Goal: Book appointment/travel/reservation

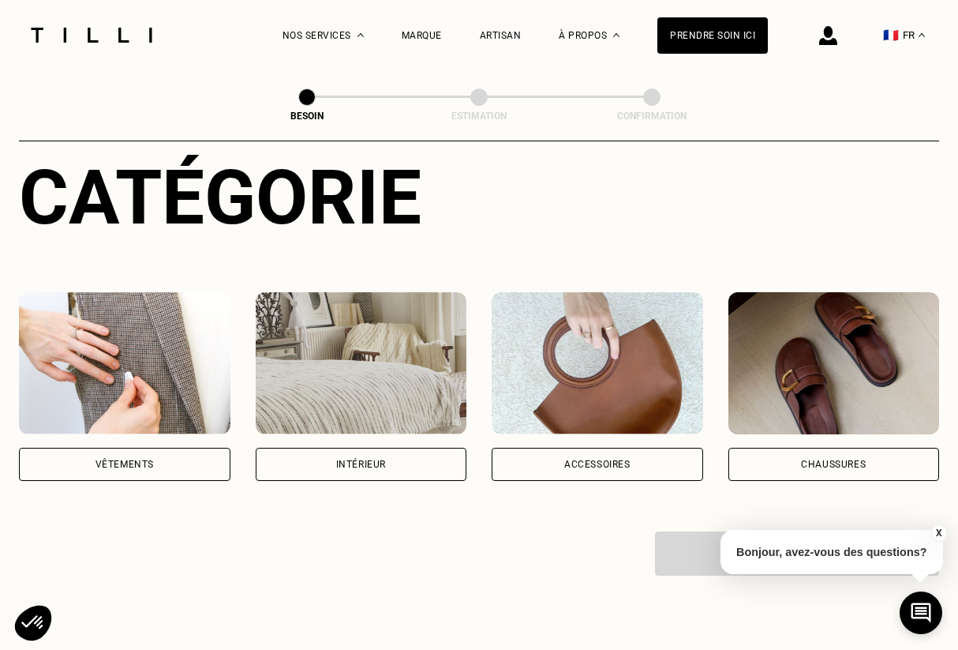
click at [335, 339] on img at bounding box center [362, 363] width 212 height 142
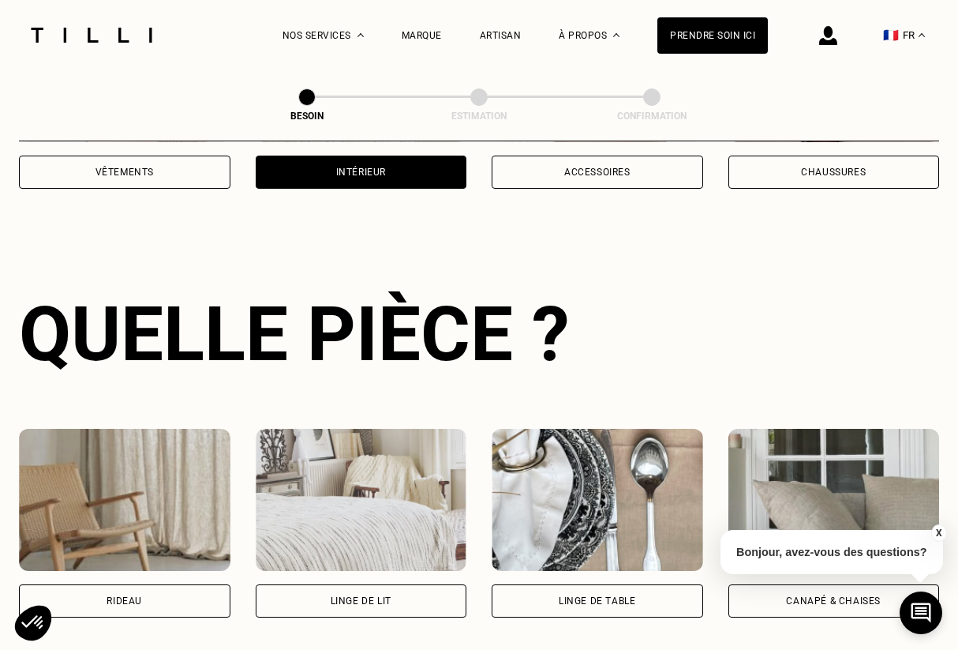
scroll to position [514, 0]
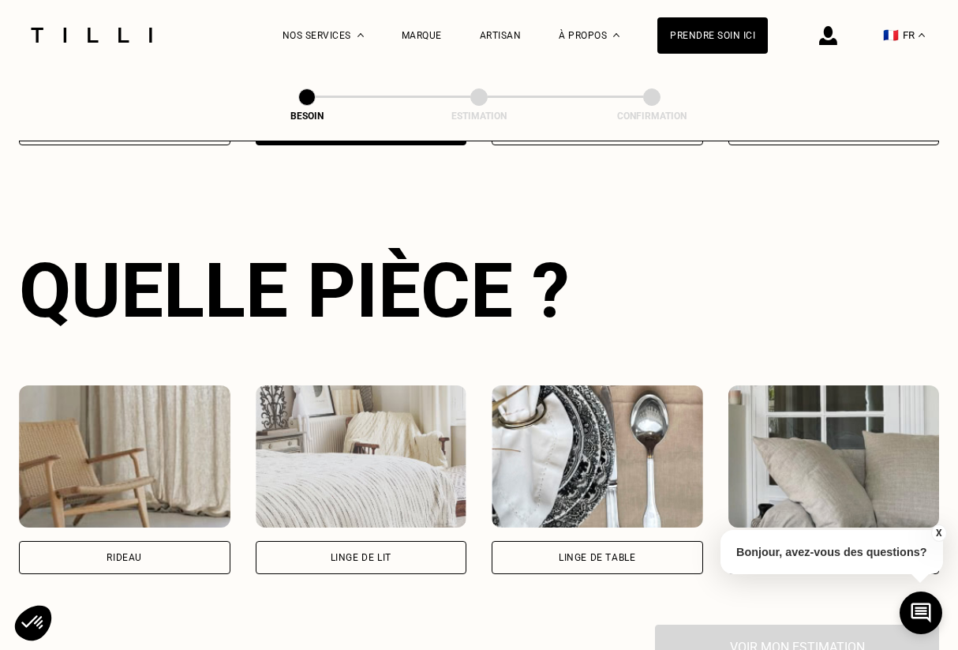
click at [152, 449] on img at bounding box center [125, 456] width 212 height 142
select select "FR"
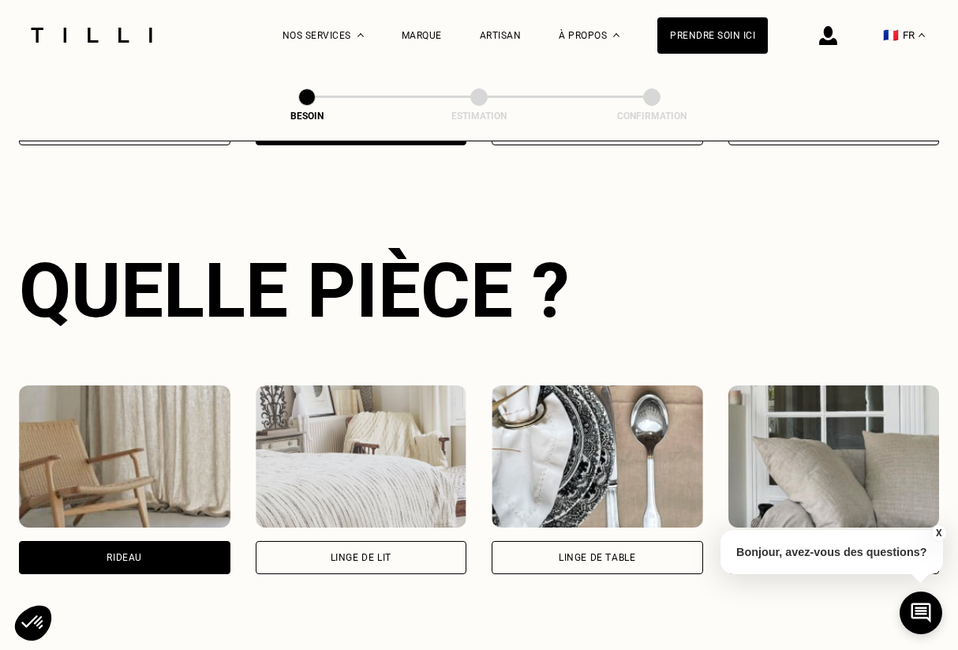
scroll to position [942, 0]
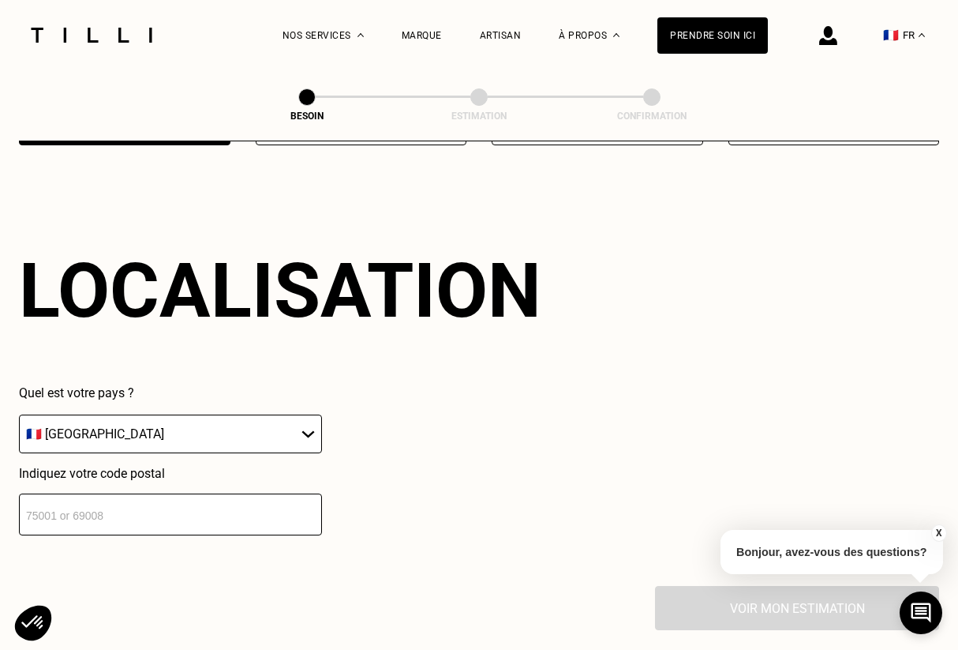
click at [175, 510] on input "number" at bounding box center [170, 514] width 303 height 42
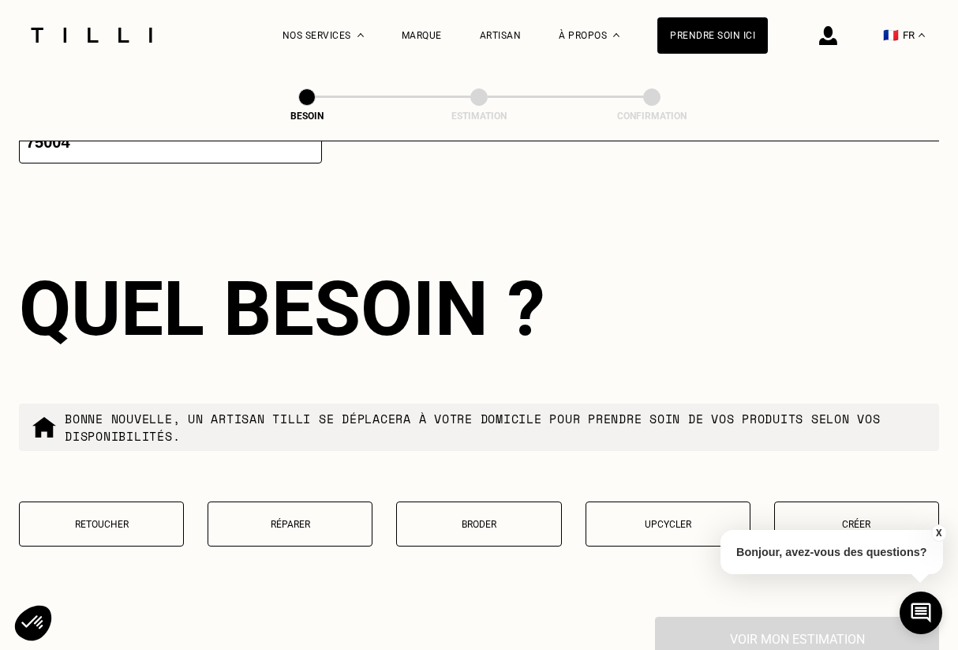
scroll to position [1338, 0]
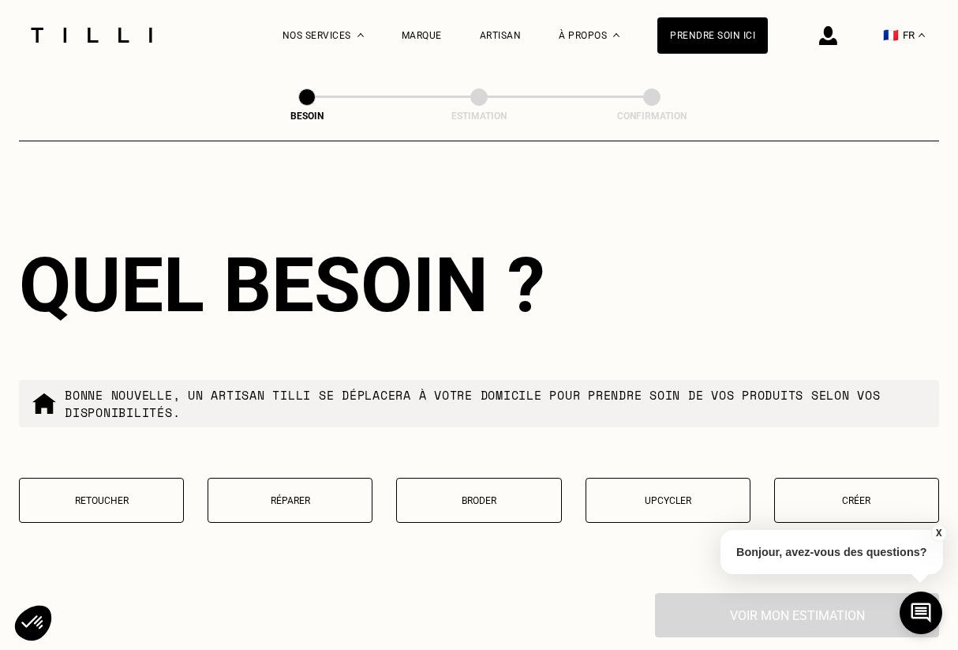
type input "75004"
click at [811, 494] on button "Créer" at bounding box center [856, 500] width 165 height 45
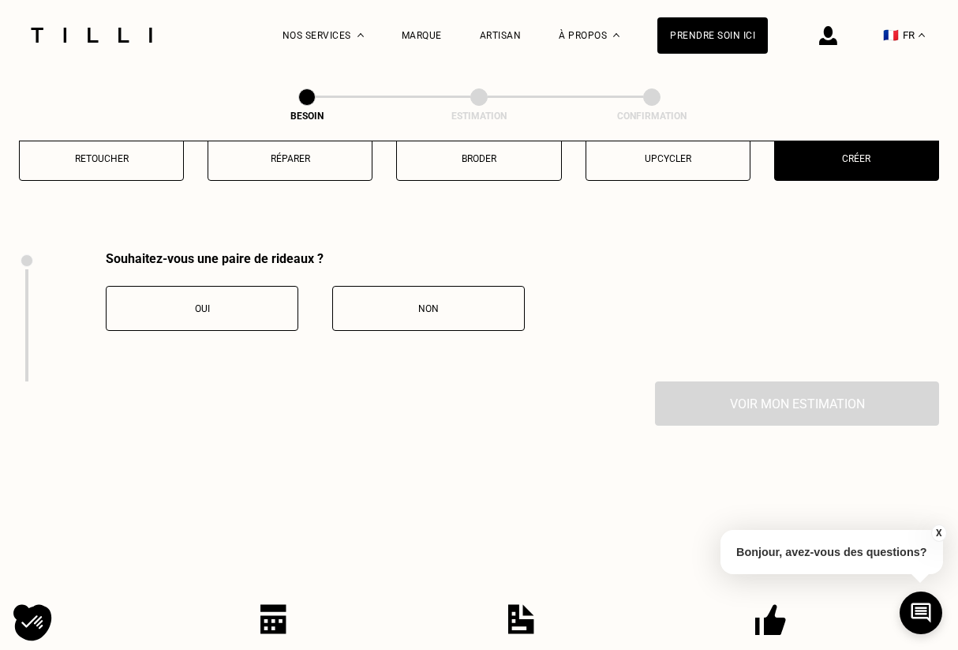
scroll to position [1740, 0]
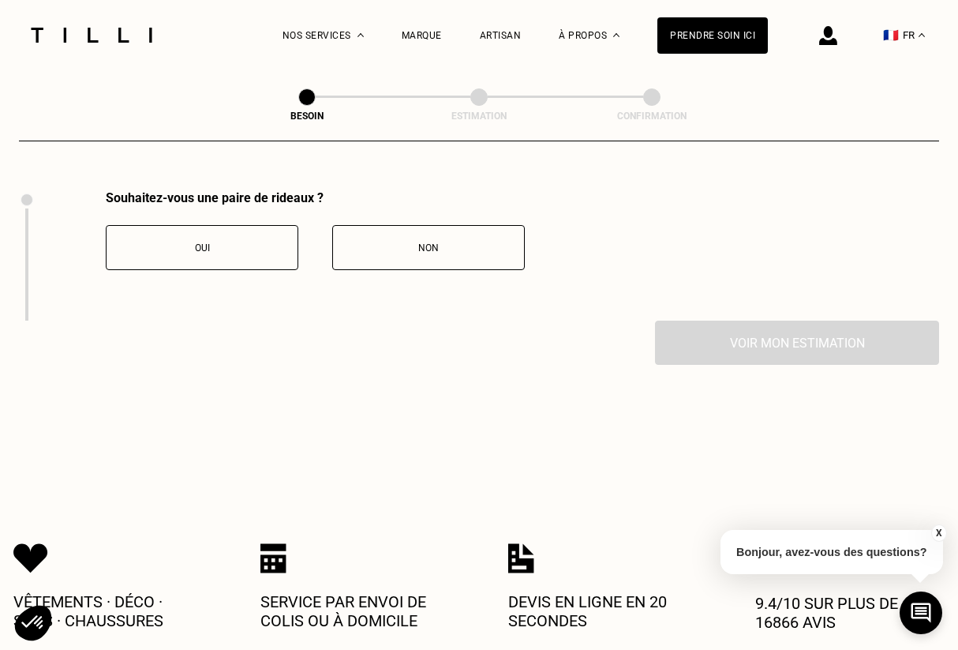
click at [396, 242] on div "Non" at bounding box center [428, 247] width 175 height 11
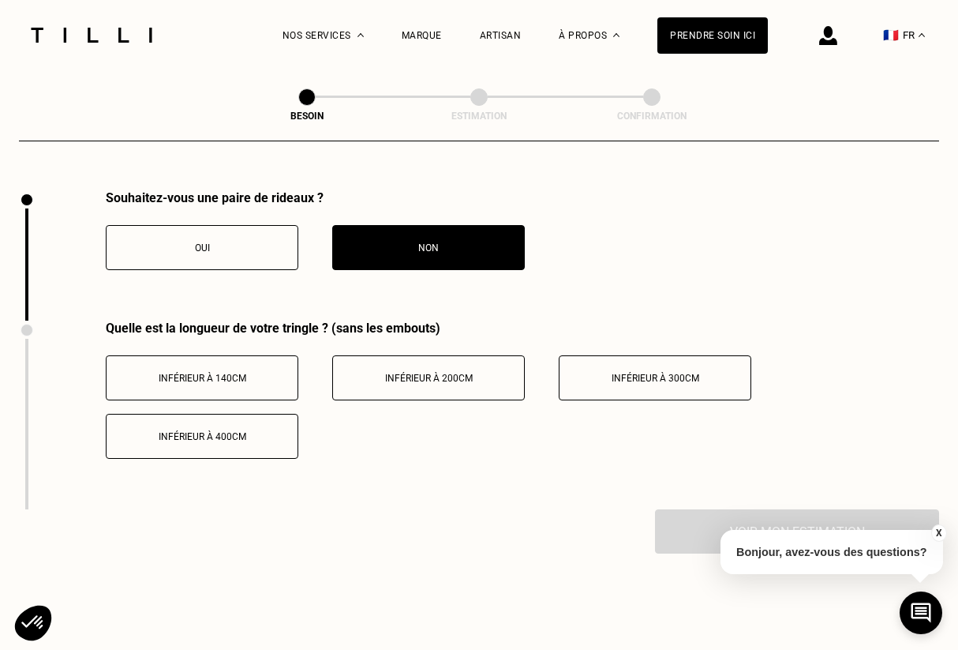
click at [412, 373] on span "Inférieur à 200cm" at bounding box center [429, 378] width 88 height 11
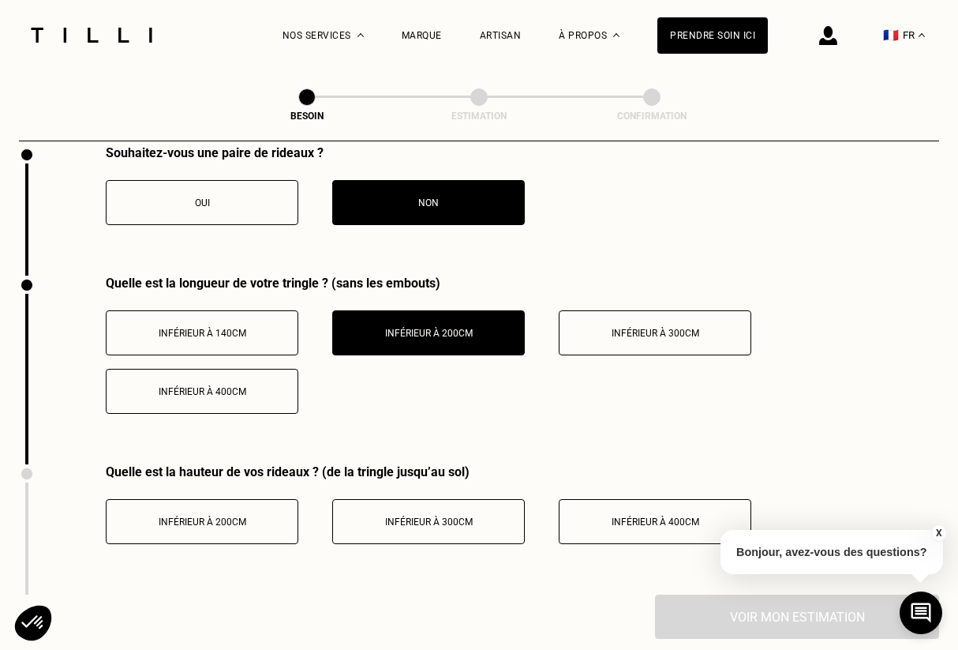
scroll to position [1797, 0]
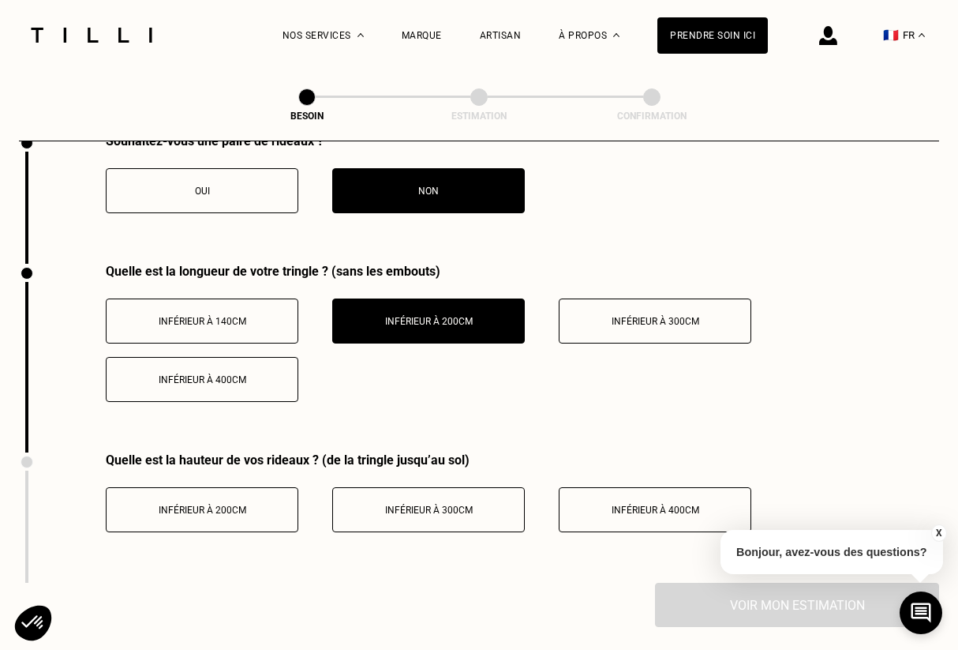
click at [586, 487] on button "Inférieur à 400cm" at bounding box center [655, 509] width 193 height 45
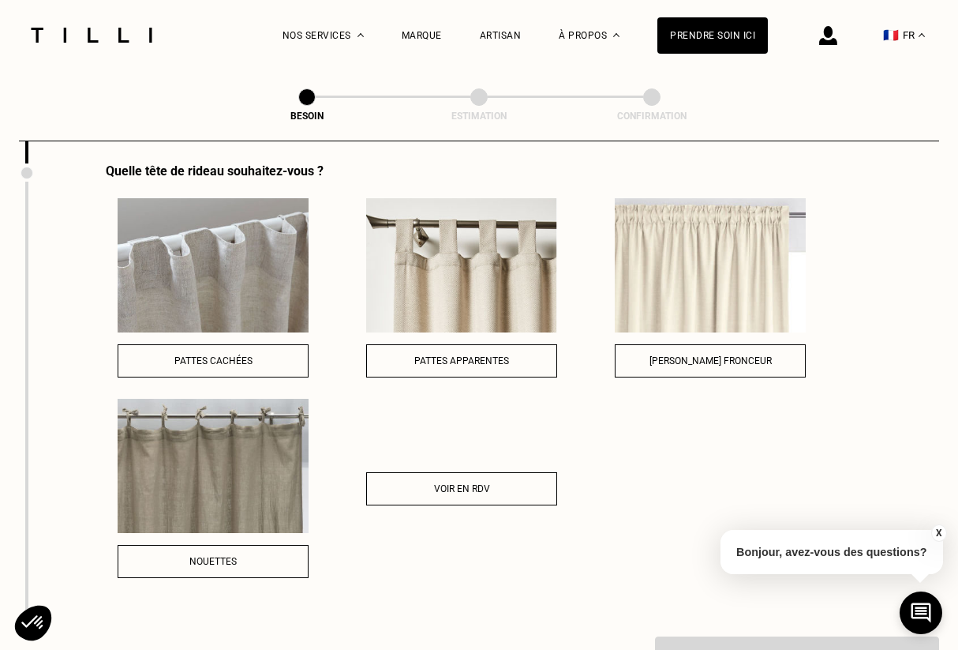
scroll to position [2252, 0]
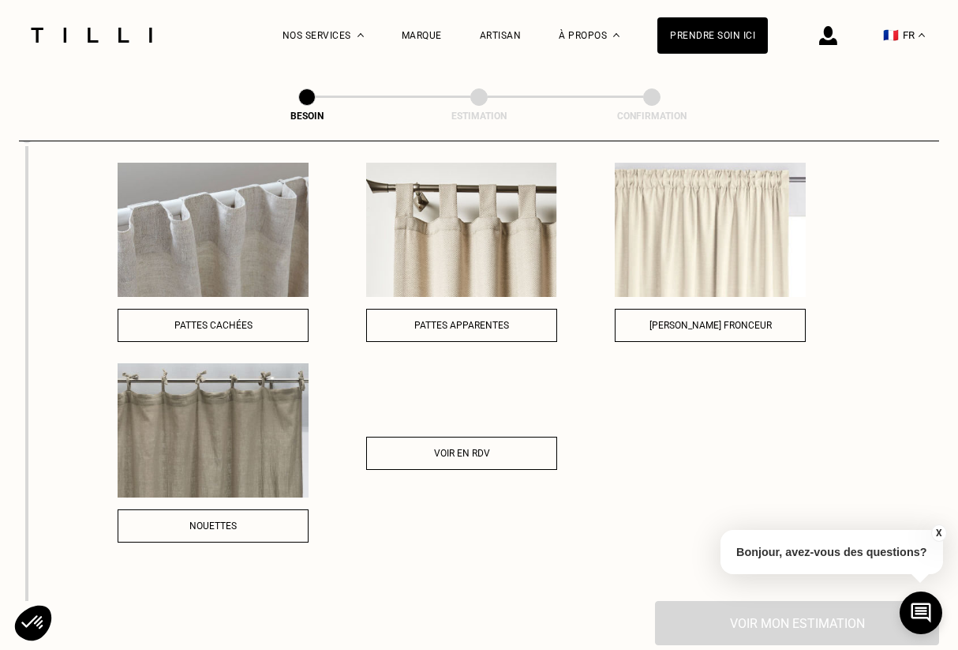
click at [669, 320] on span "[PERSON_NAME] fronceur" at bounding box center [711, 325] width 122 height 11
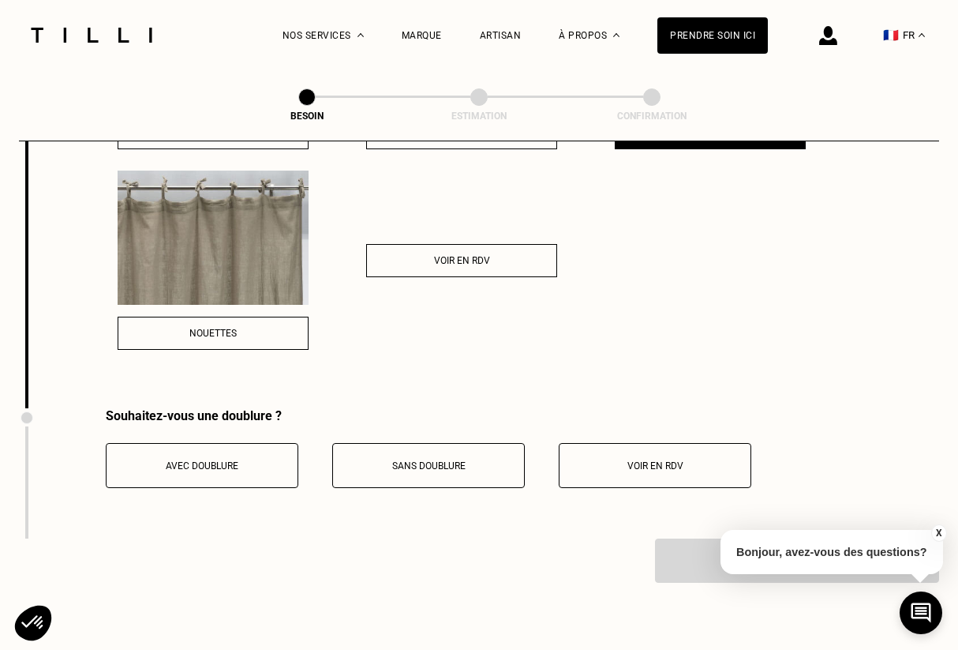
scroll to position [2455, 0]
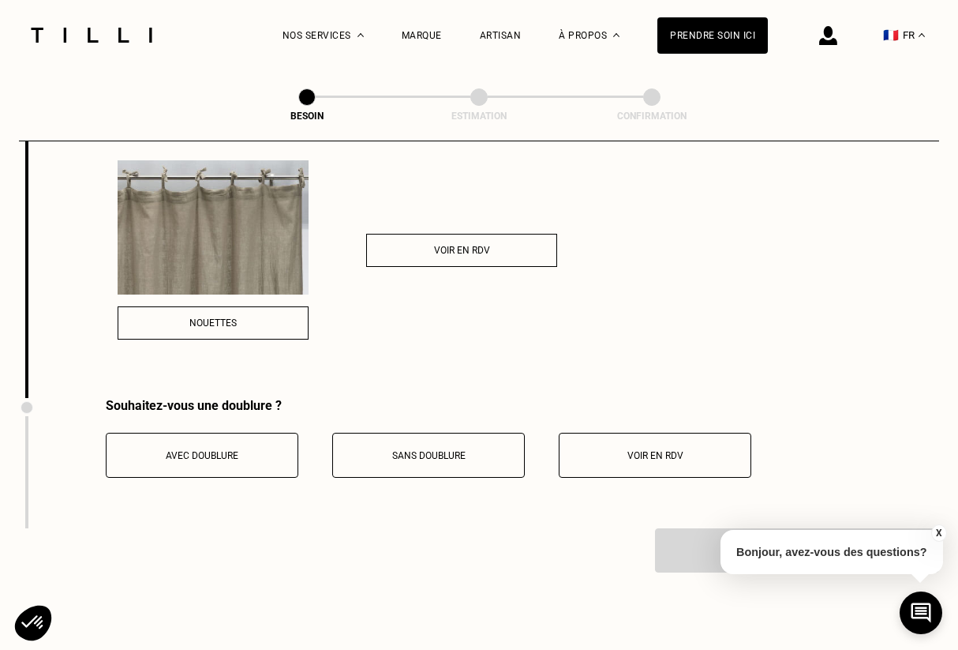
click at [446, 433] on button "Sans doublure" at bounding box center [428, 455] width 193 height 45
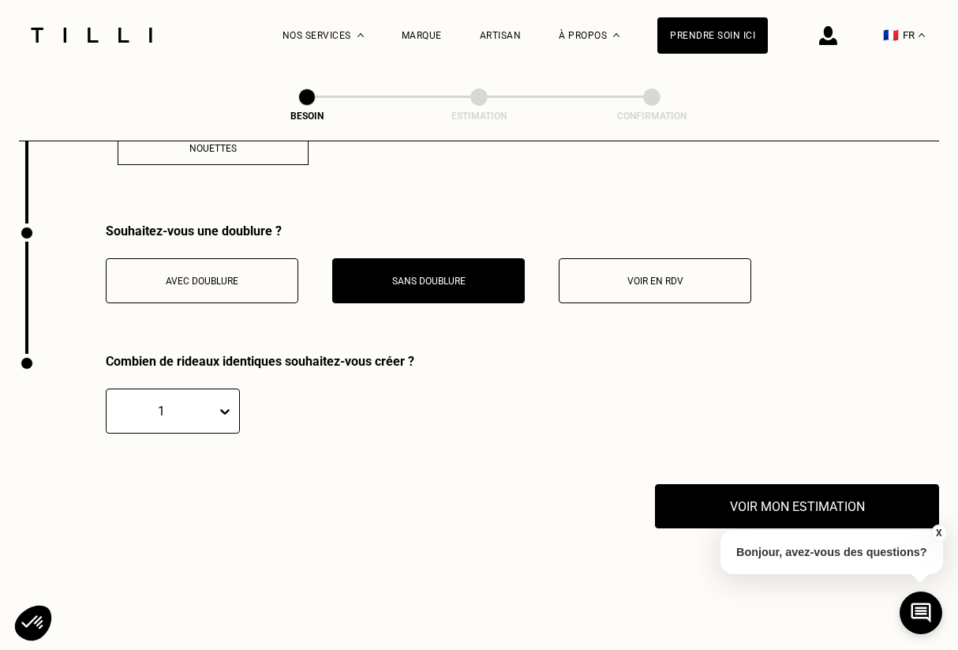
scroll to position [2657, 0]
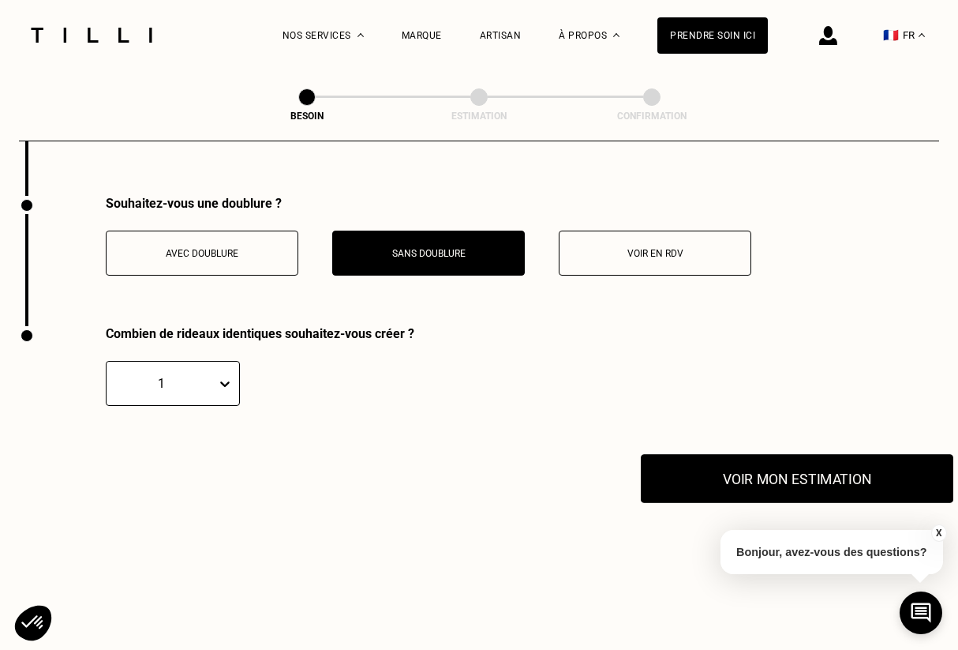
click at [698, 463] on button "Voir mon estimation" at bounding box center [797, 478] width 313 height 49
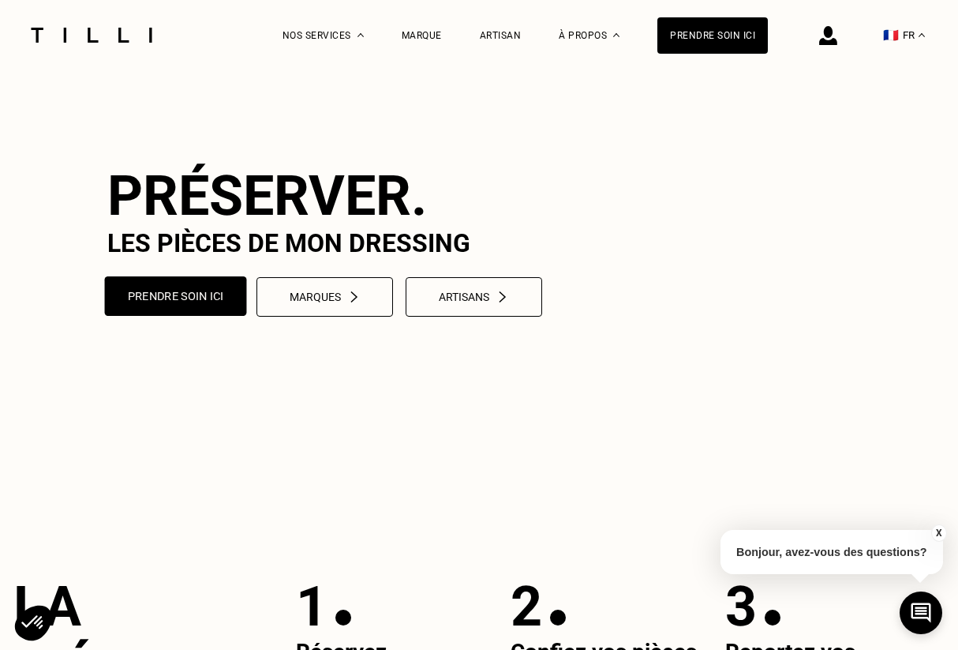
click at [197, 316] on button "Prendre soin ici" at bounding box center [176, 295] width 142 height 39
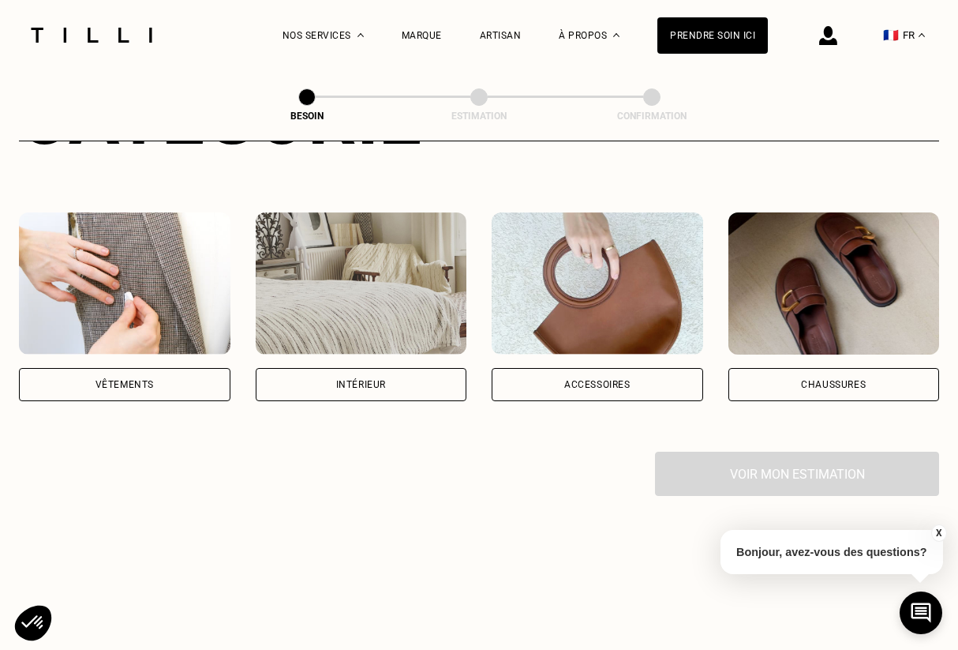
scroll to position [275, 0]
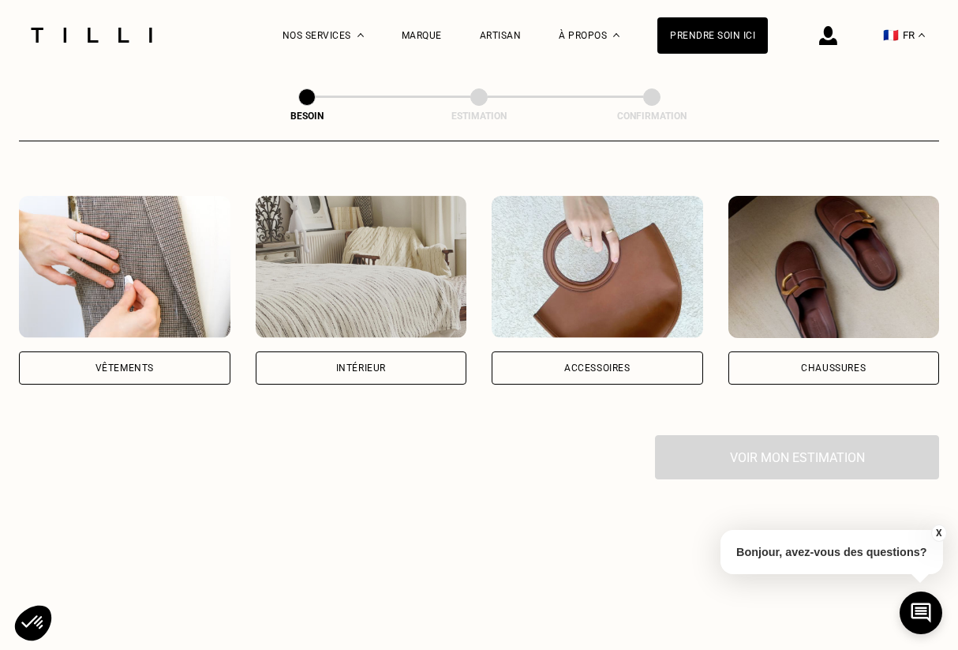
click at [387, 351] on div "Intérieur" at bounding box center [362, 367] width 212 height 33
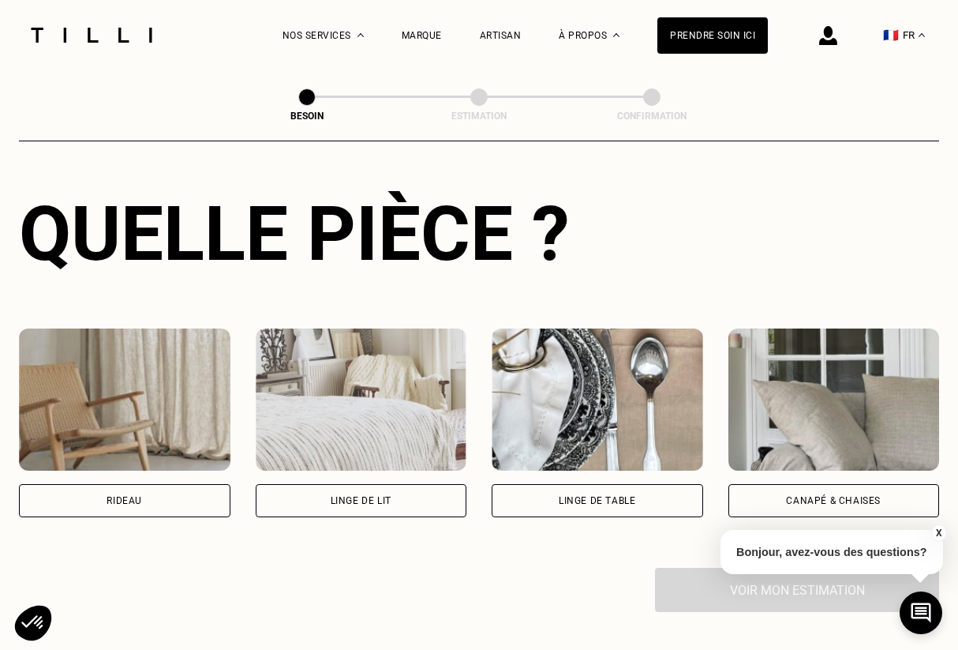
scroll to position [566, 0]
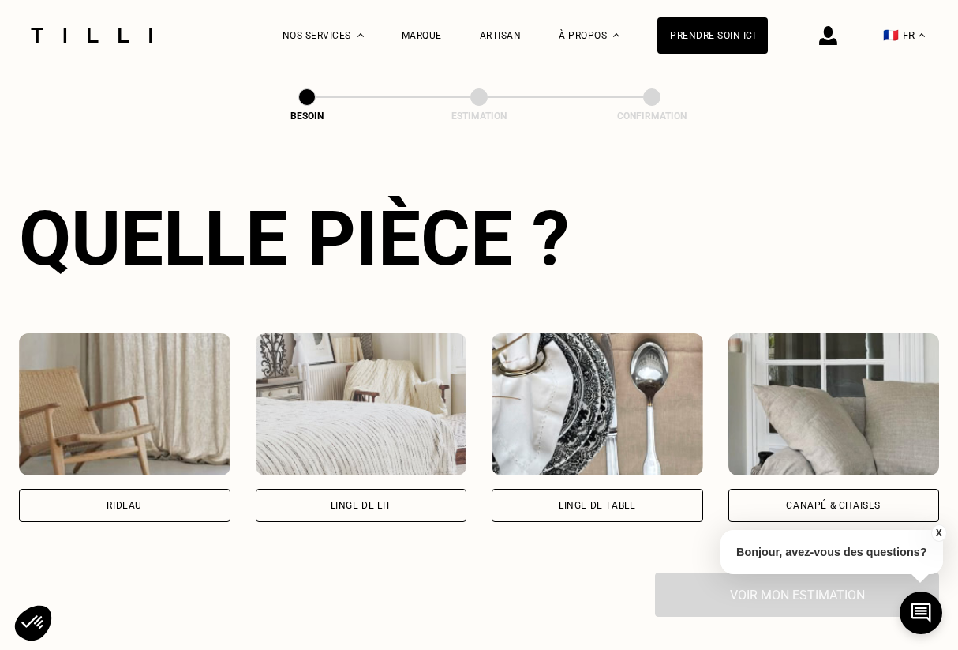
click at [151, 407] on img at bounding box center [125, 404] width 212 height 142
select select "FR"
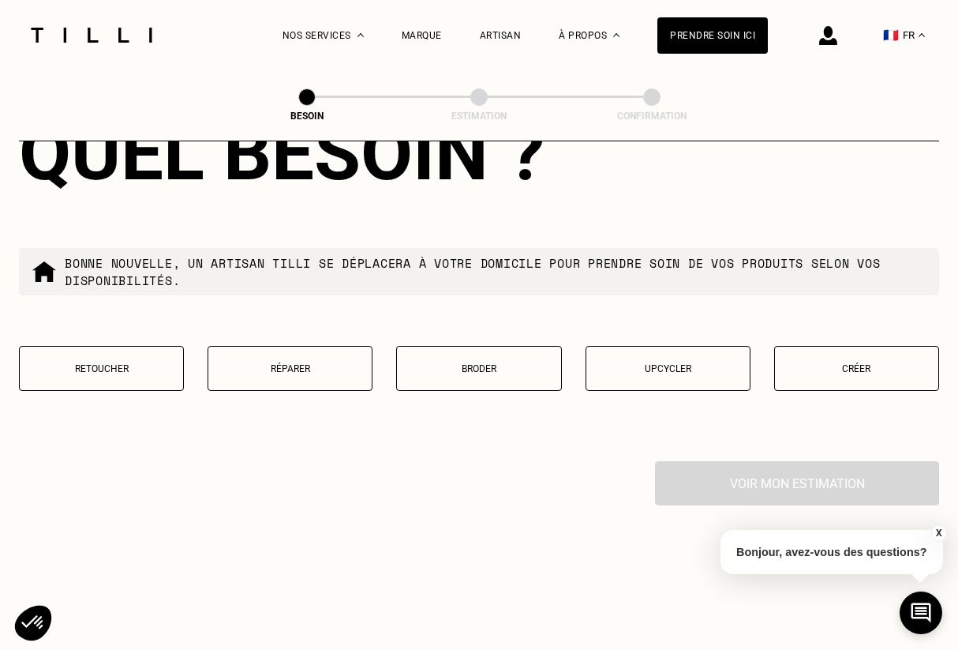
scroll to position [1471, 0]
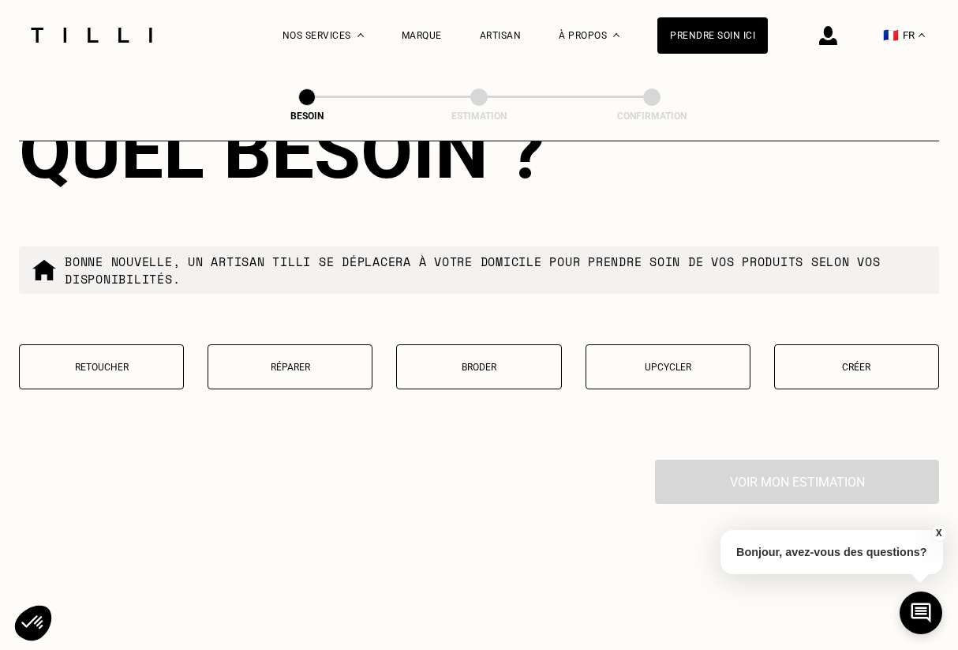
click at [845, 344] on button "Créer" at bounding box center [856, 366] width 165 height 45
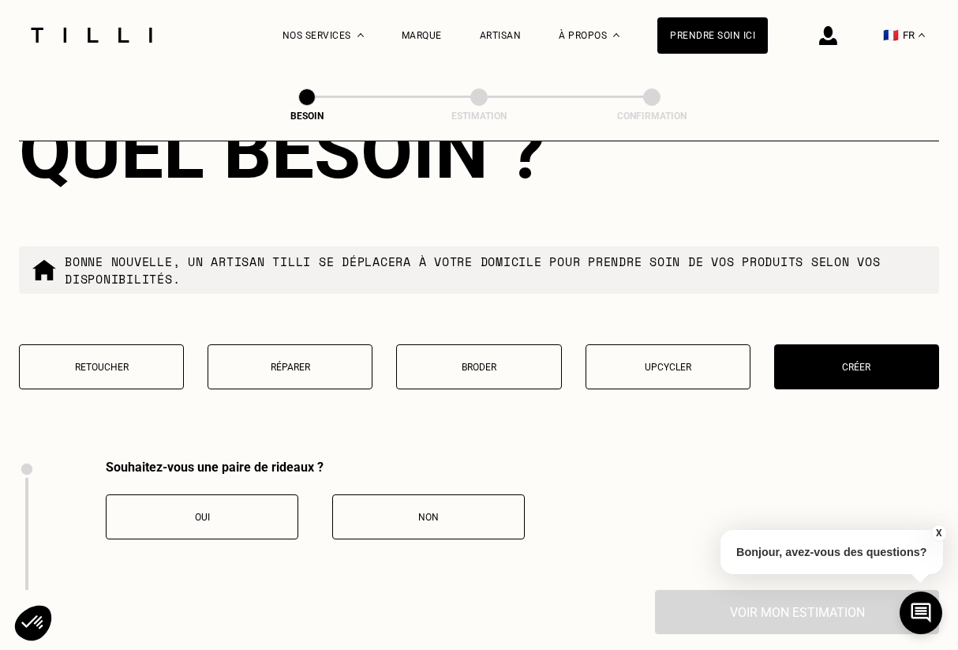
scroll to position [1740, 0]
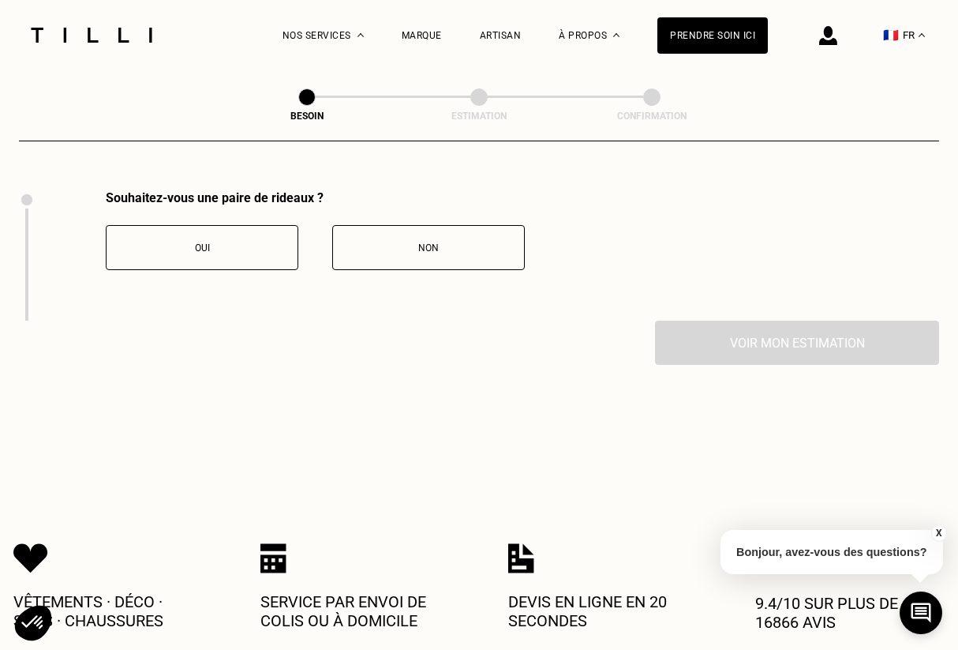
click at [249, 242] on div "Oui" at bounding box center [201, 247] width 175 height 11
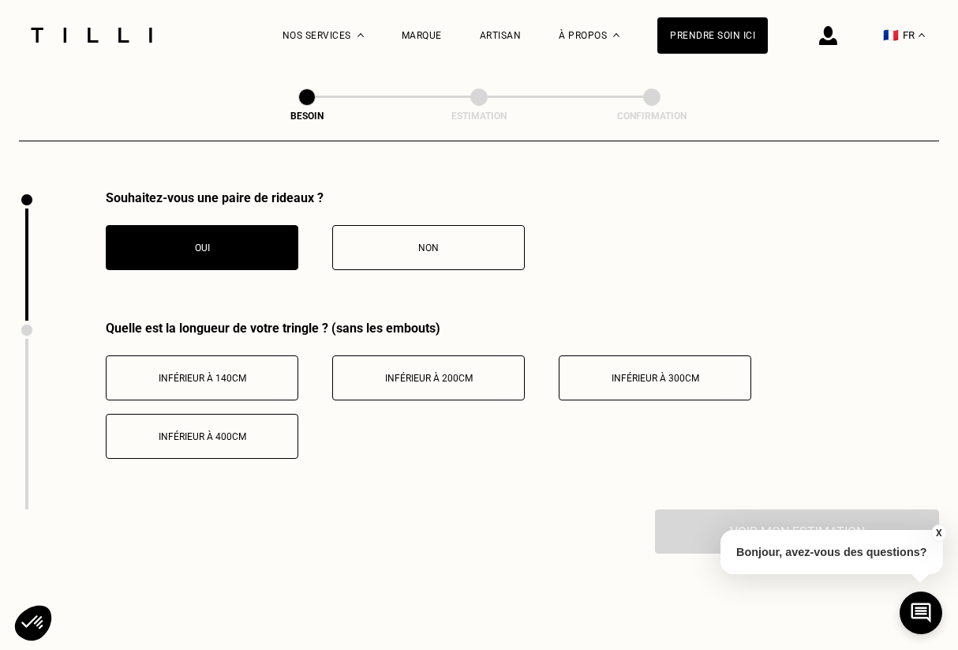
click at [424, 373] on span "Inférieur à 200cm" at bounding box center [429, 378] width 88 height 11
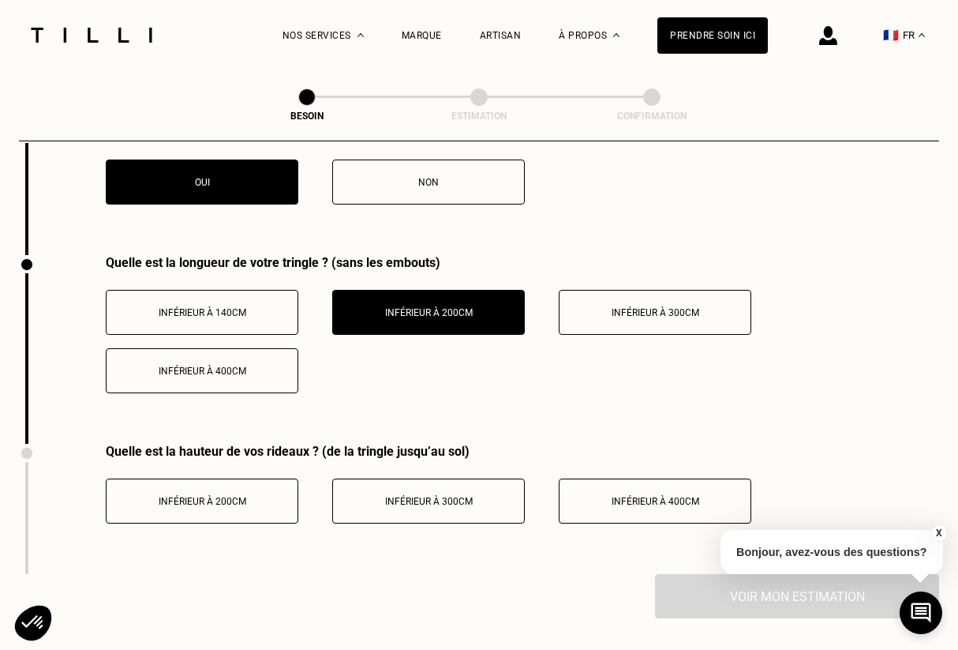
scroll to position [1808, 0]
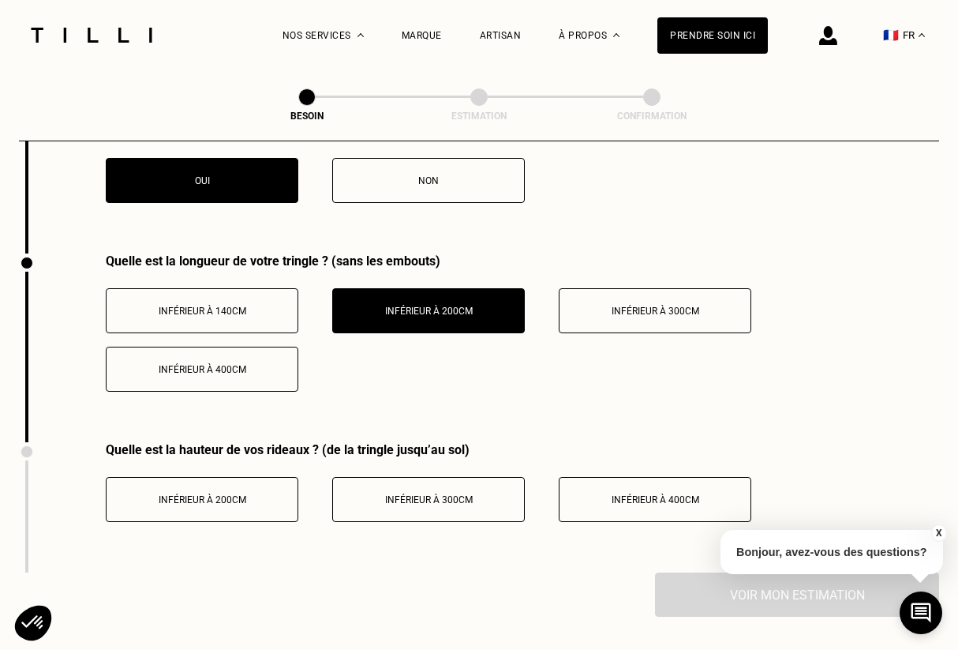
click at [608, 494] on div "Inférieur à 400cm" at bounding box center [655, 499] width 175 height 11
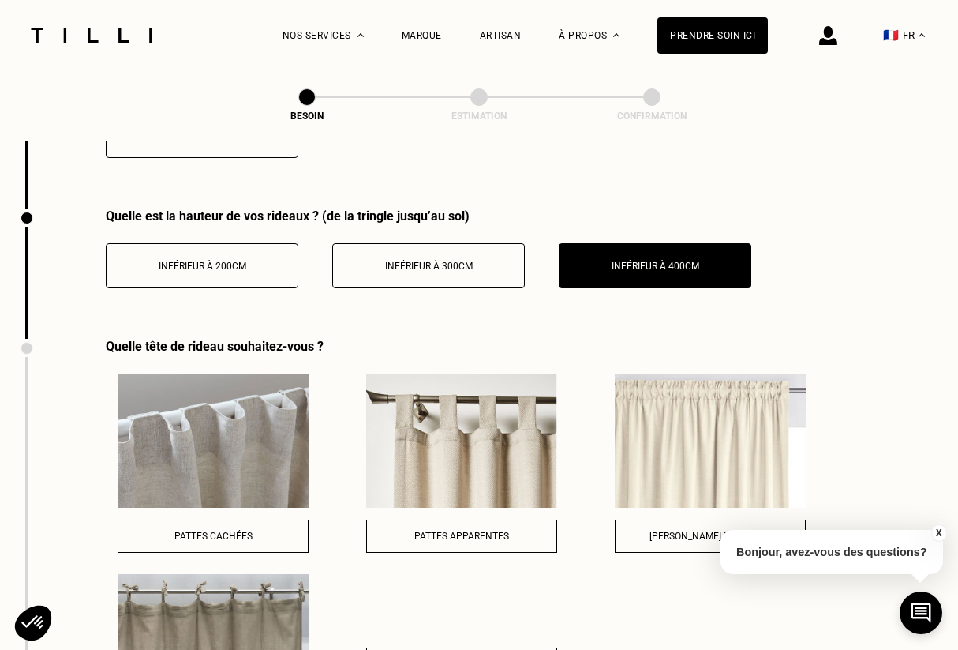
scroll to position [2052, 0]
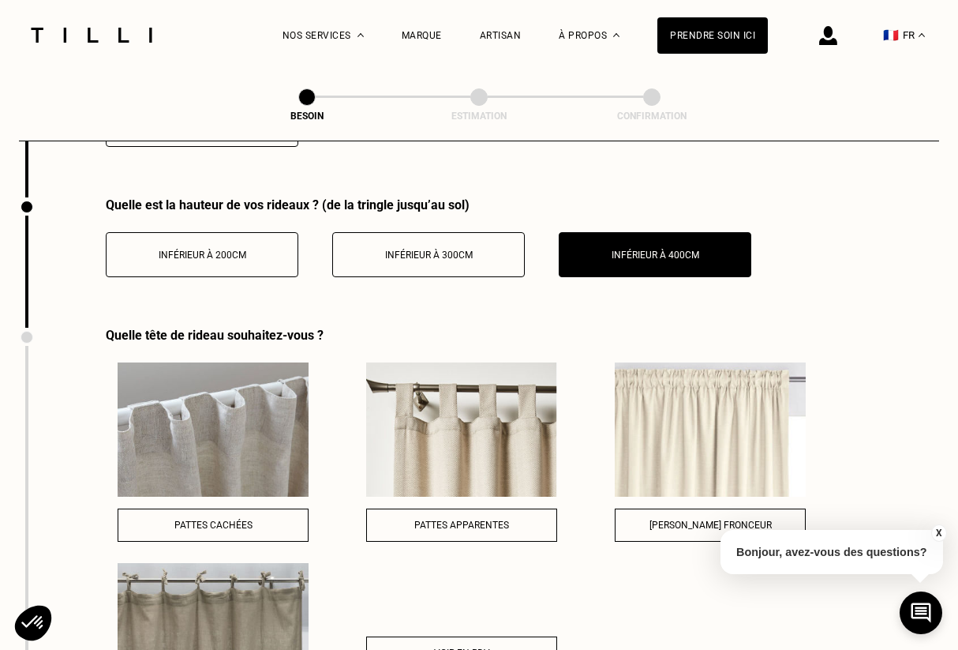
click at [664, 455] on img at bounding box center [710, 429] width 191 height 134
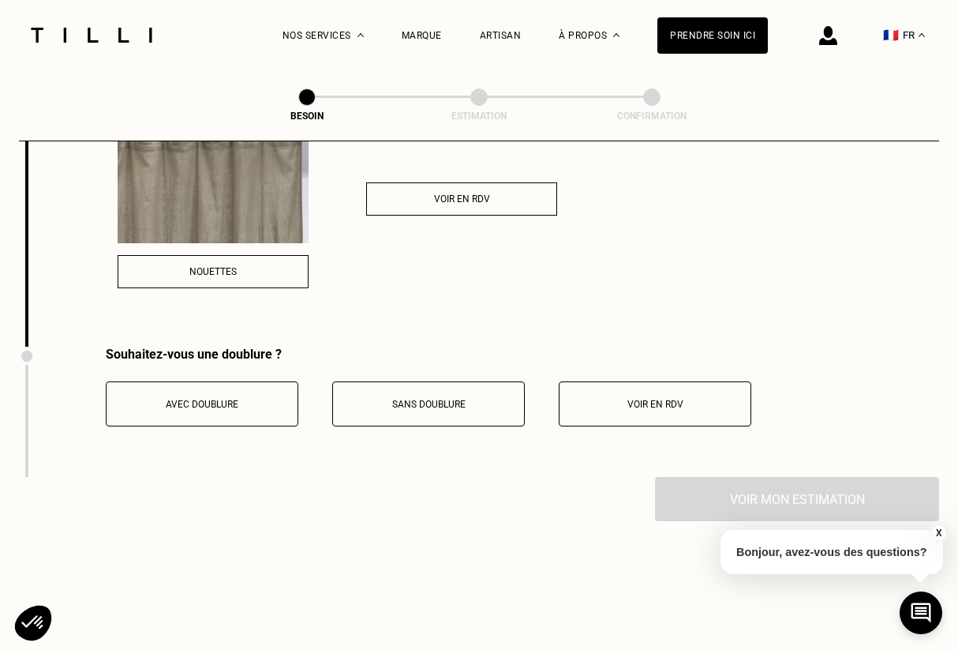
scroll to position [2509, 0]
click at [418, 396] on span "Sans doublure" at bounding box center [428, 401] width 73 height 11
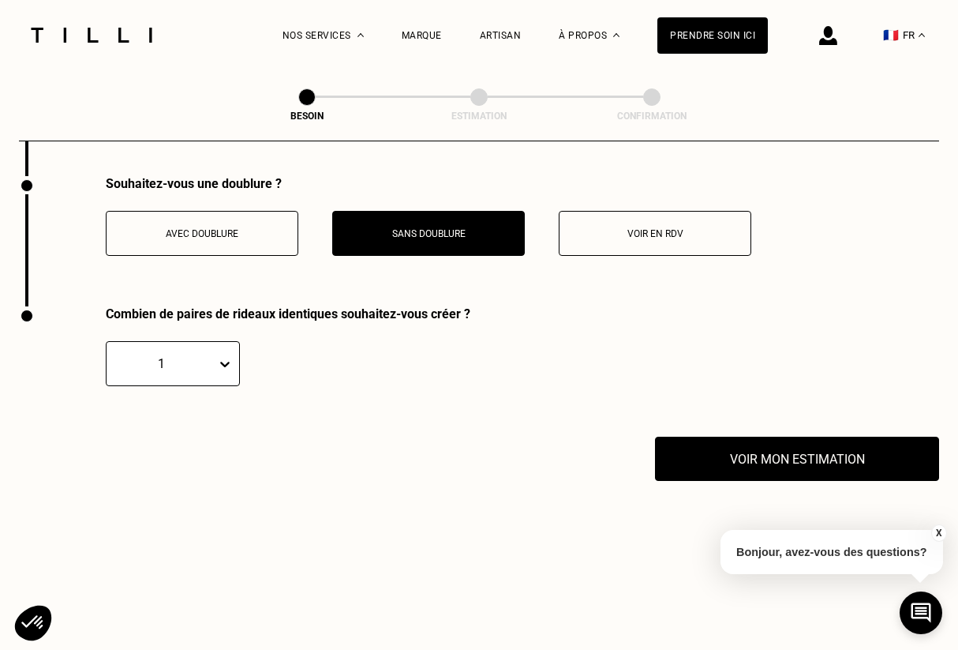
scroll to position [2680, 0]
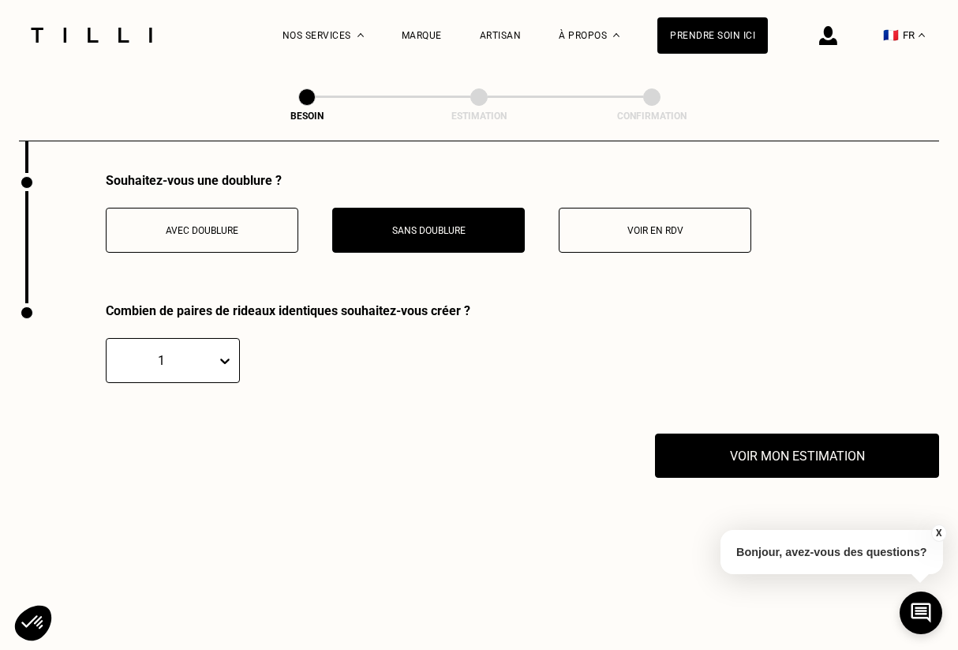
click at [224, 353] on icon at bounding box center [225, 361] width 16 height 16
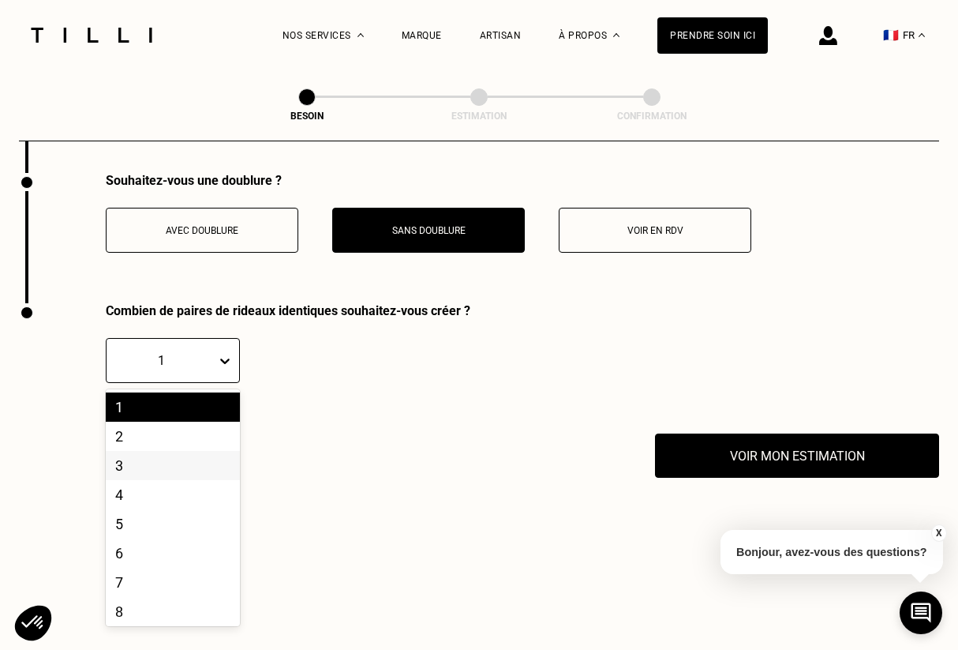
click at [167, 451] on div "3" at bounding box center [173, 465] width 134 height 29
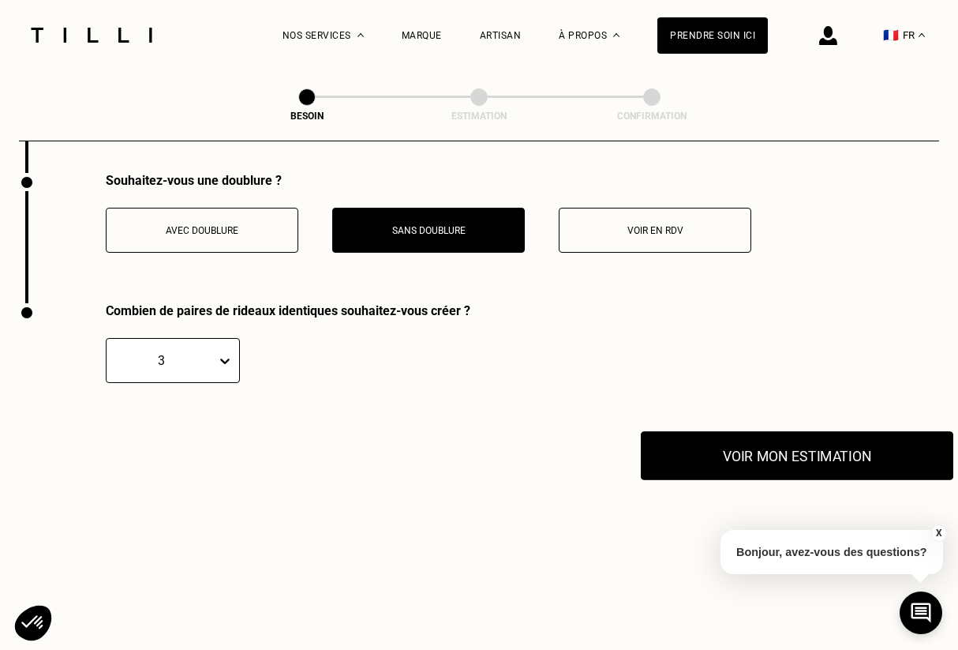
click at [710, 444] on button "Voir mon estimation" at bounding box center [797, 455] width 313 height 49
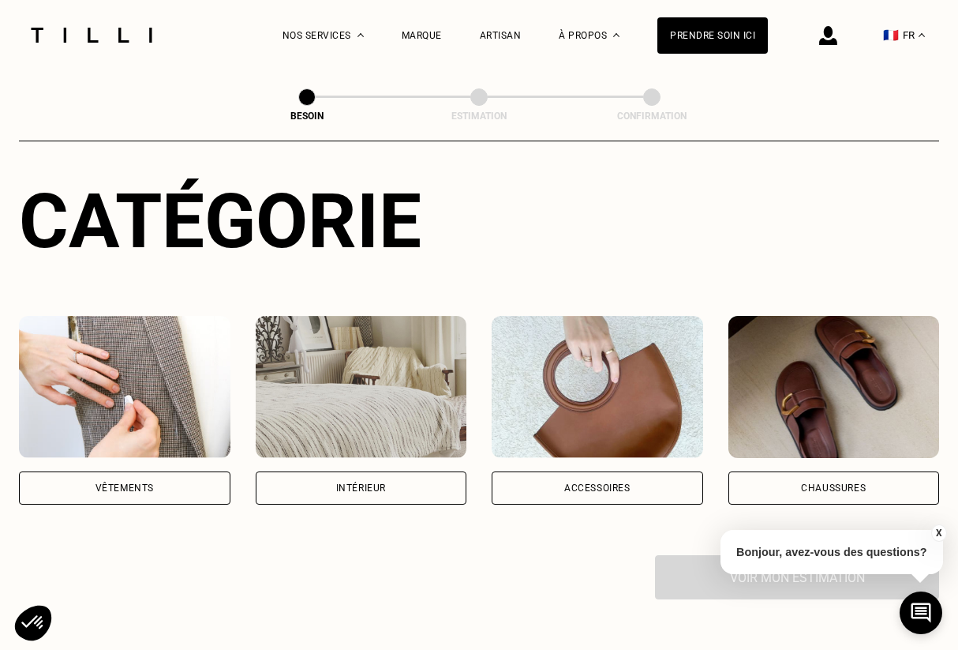
scroll to position [208, 0]
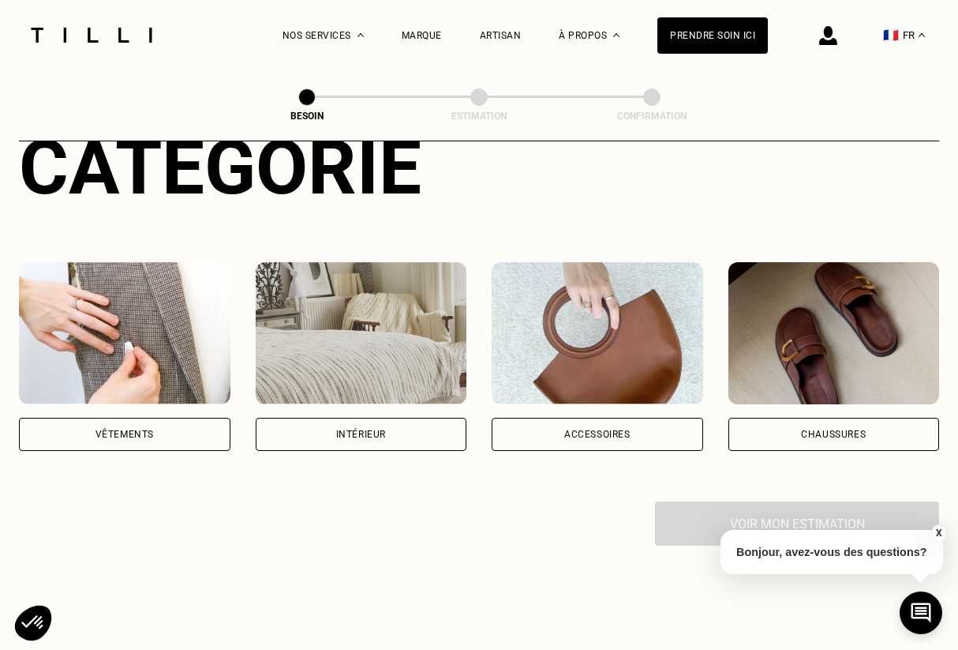
click at [363, 418] on div "Intérieur" at bounding box center [362, 434] width 212 height 33
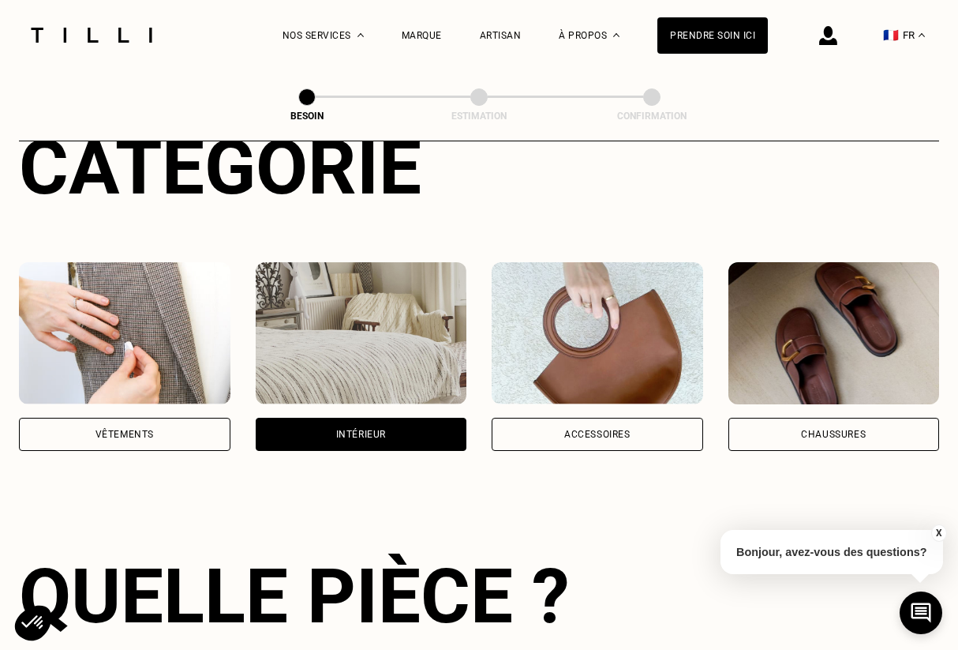
scroll to position [514, 0]
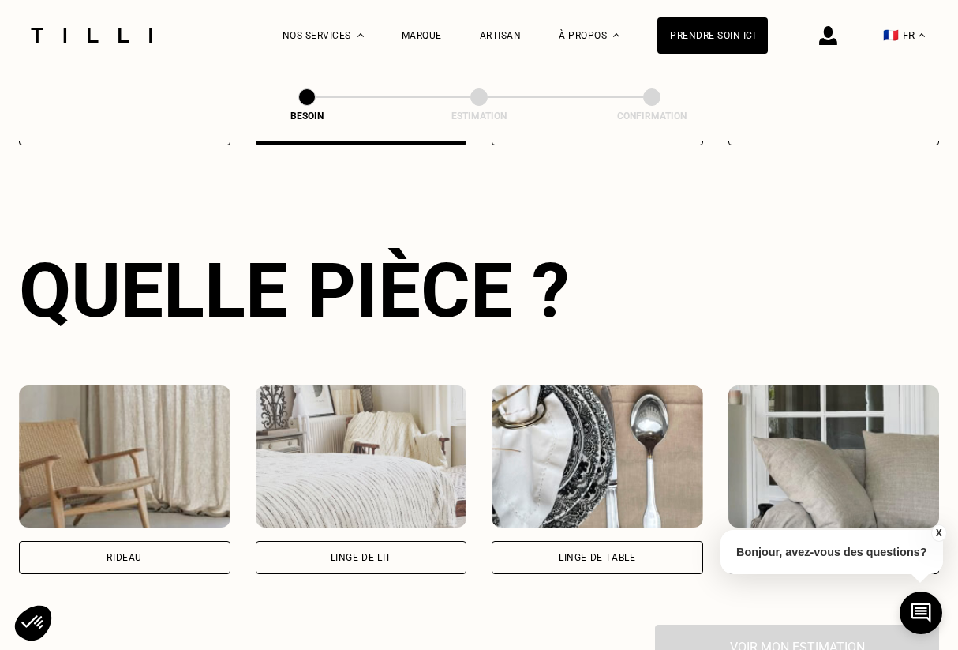
click at [127, 546] on div "Rideau" at bounding box center [125, 557] width 212 height 33
select select "FR"
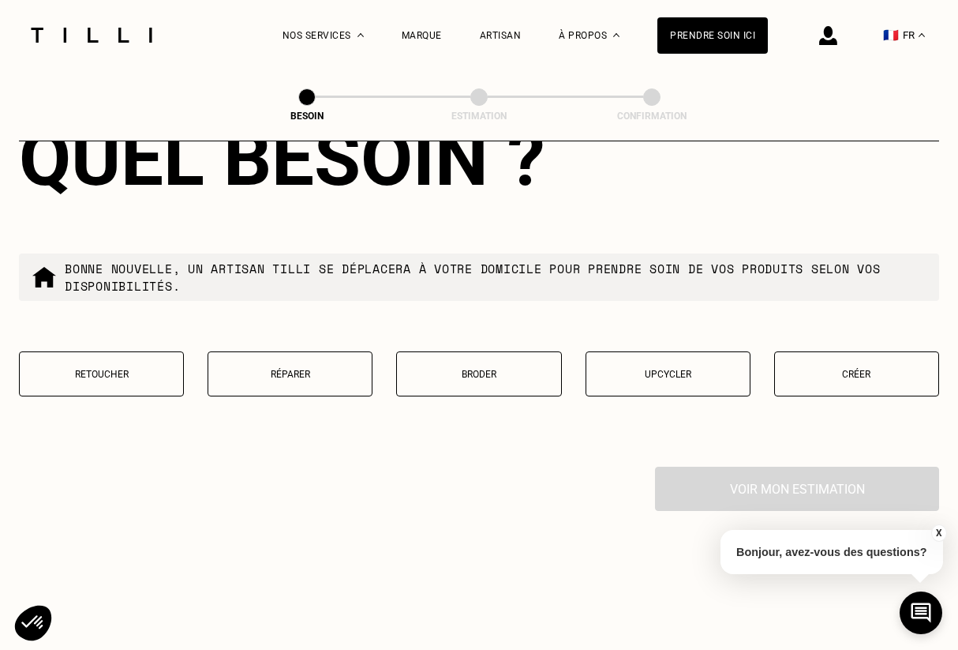
scroll to position [1471, 0]
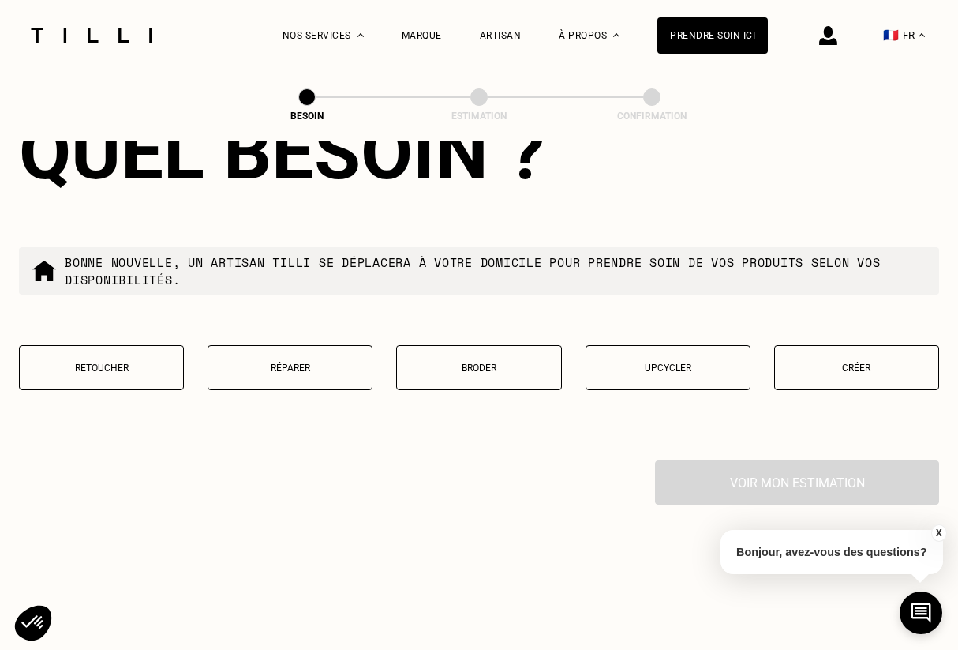
click at [856, 366] on button "Créer" at bounding box center [856, 367] width 165 height 45
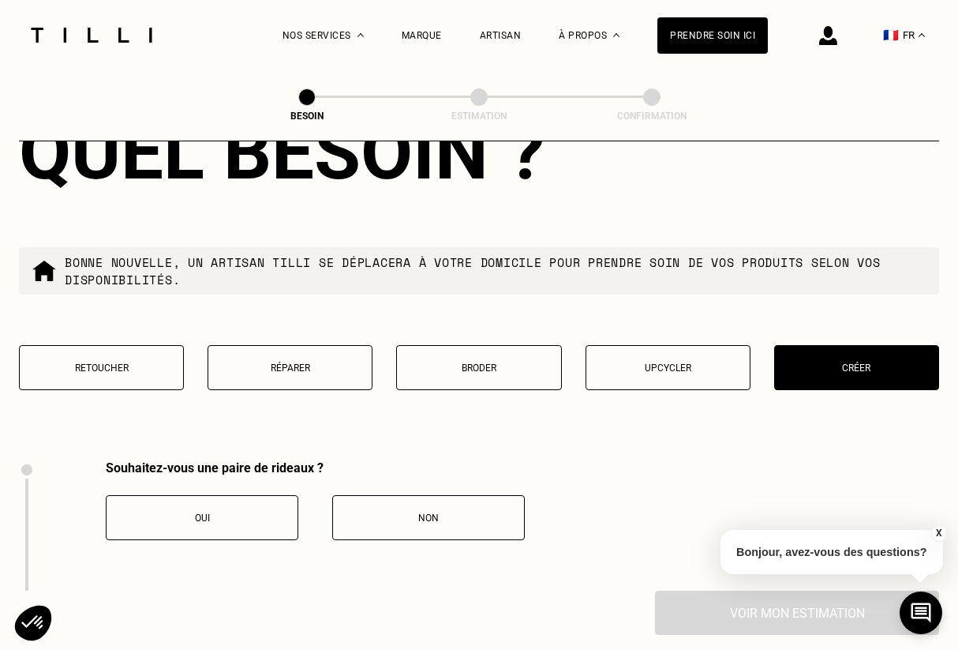
scroll to position [1740, 0]
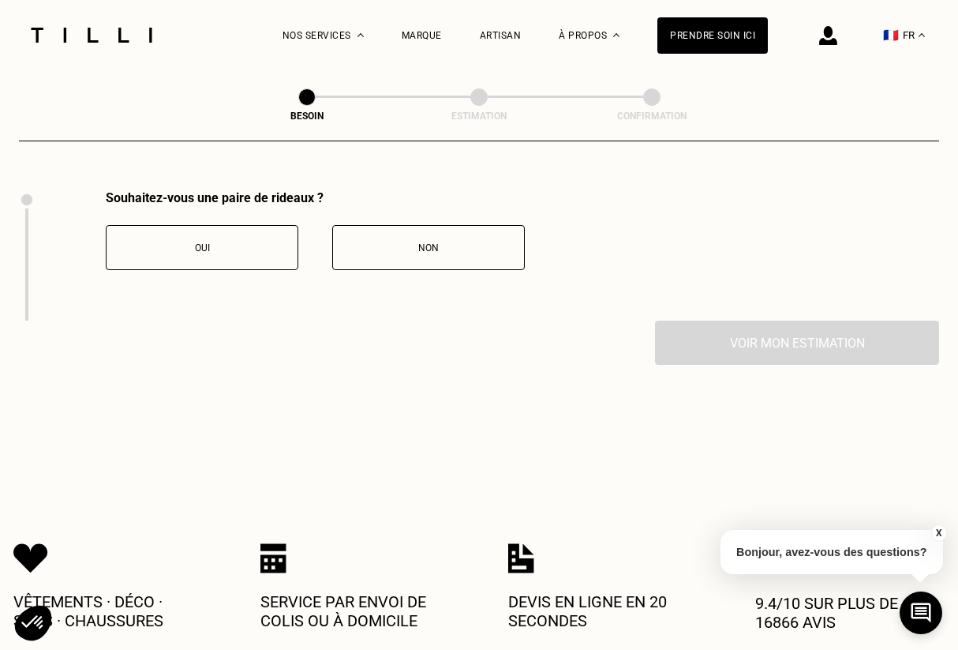
click at [377, 242] on button "Non" at bounding box center [428, 247] width 193 height 45
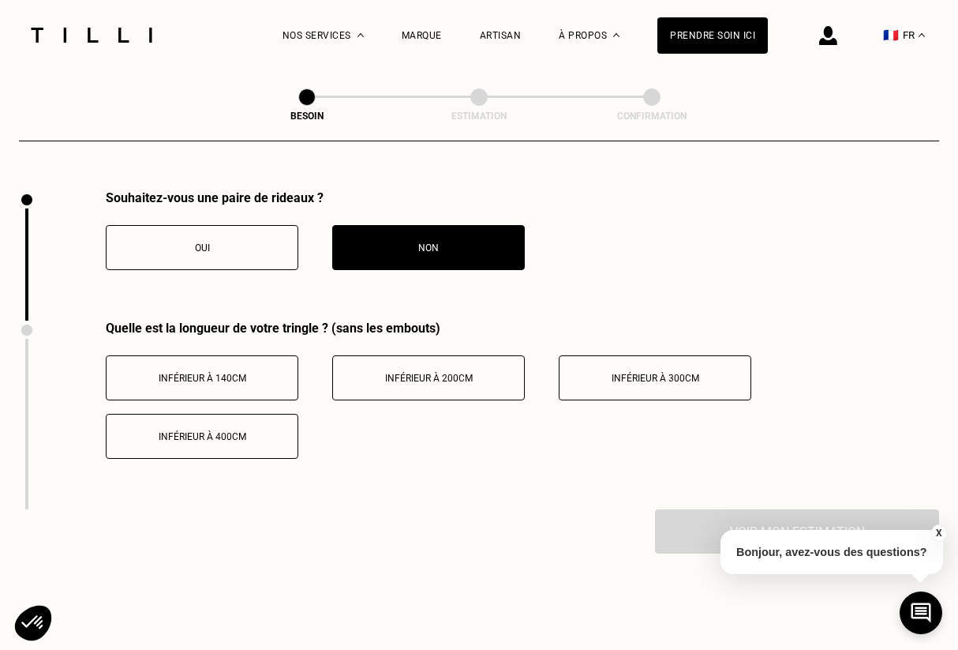
click at [221, 355] on button "Inférieur à 140cm" at bounding box center [202, 377] width 193 height 45
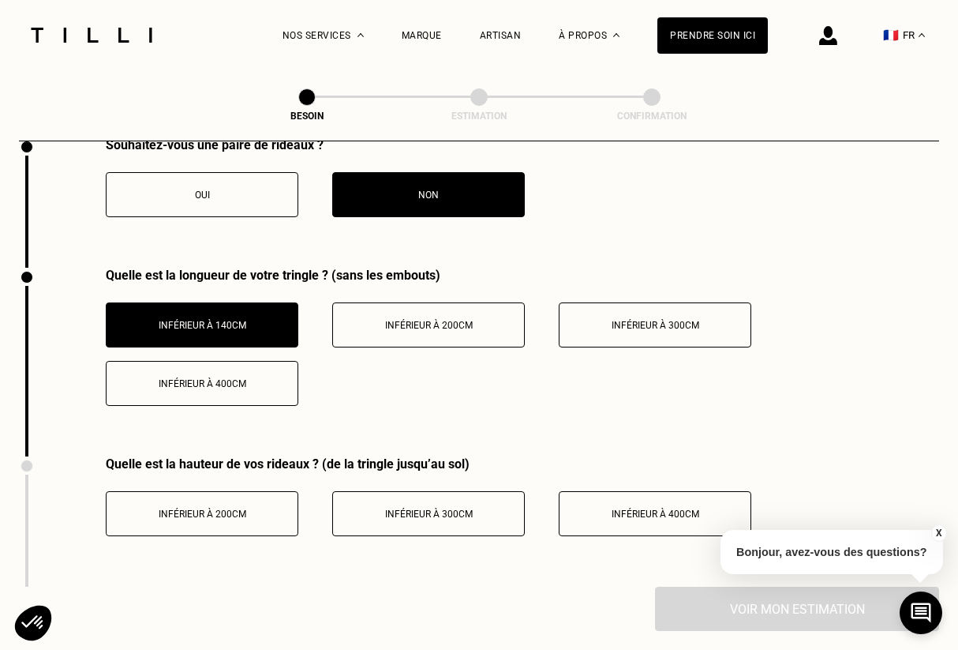
scroll to position [1802, 0]
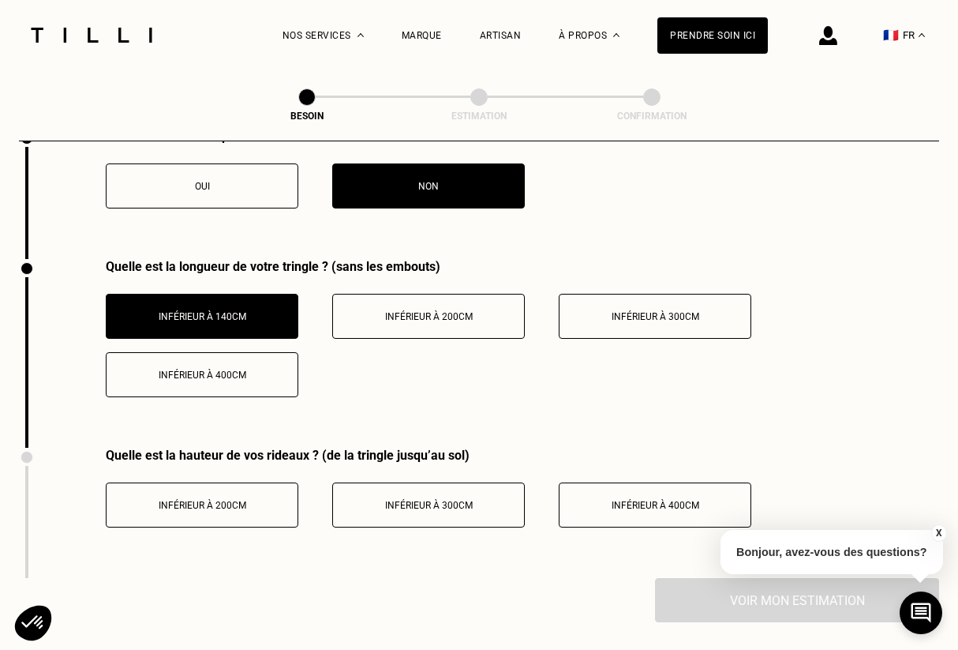
click at [607, 500] on div "Inférieur à 400cm" at bounding box center [655, 505] width 175 height 11
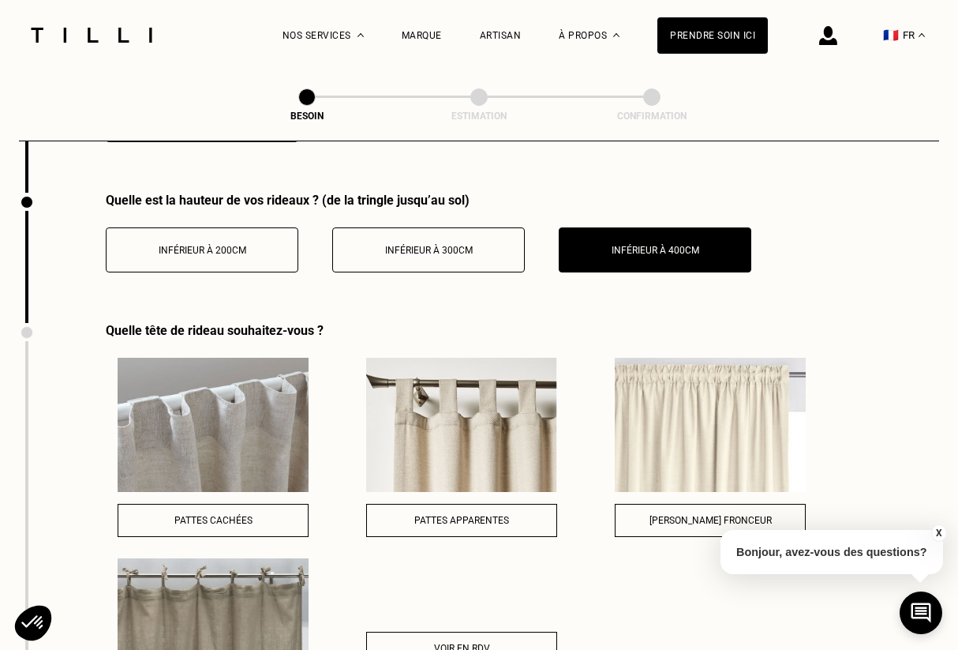
scroll to position [2059, 0]
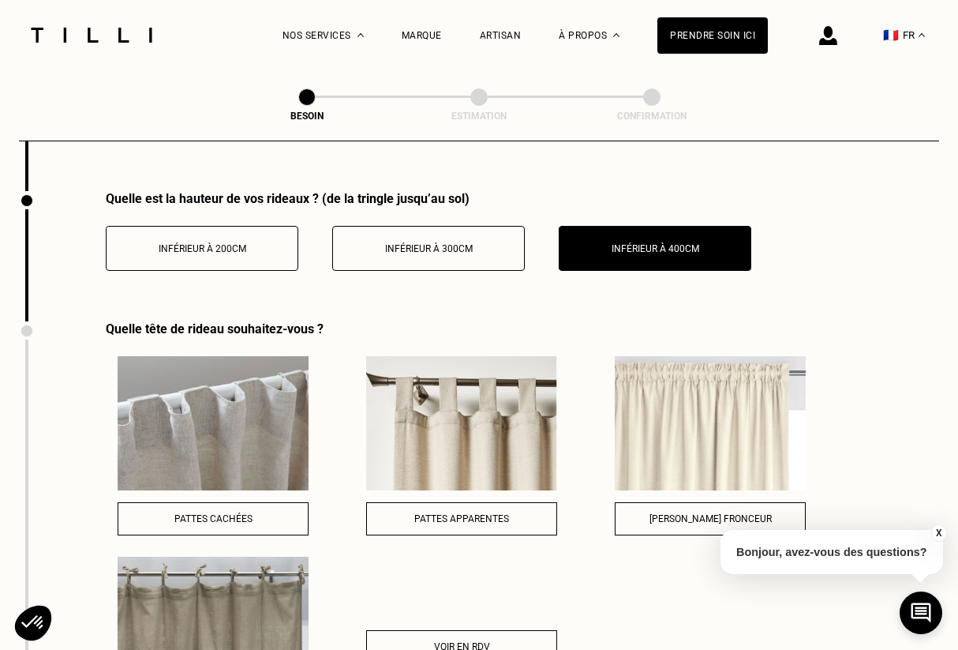
click at [661, 428] on img at bounding box center [710, 423] width 191 height 134
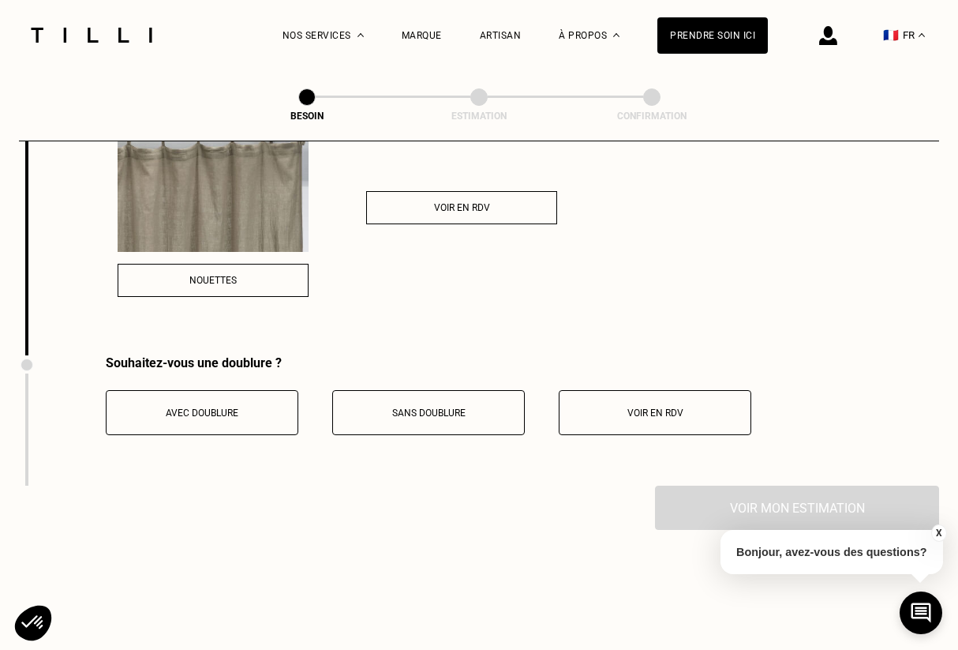
scroll to position [2506, 0]
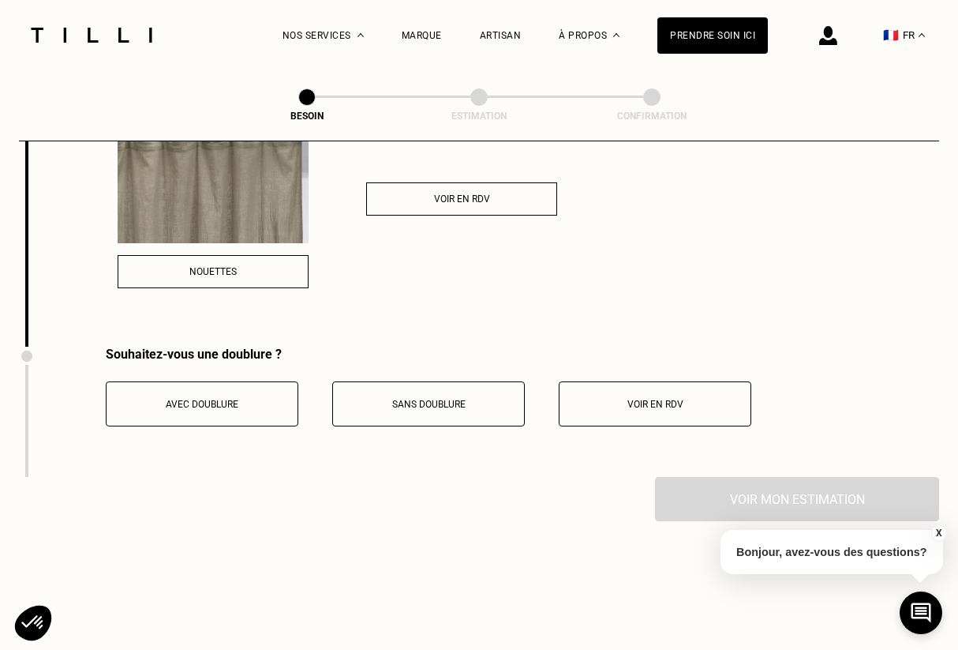
click at [418, 399] on span "Sans doublure" at bounding box center [428, 404] width 73 height 11
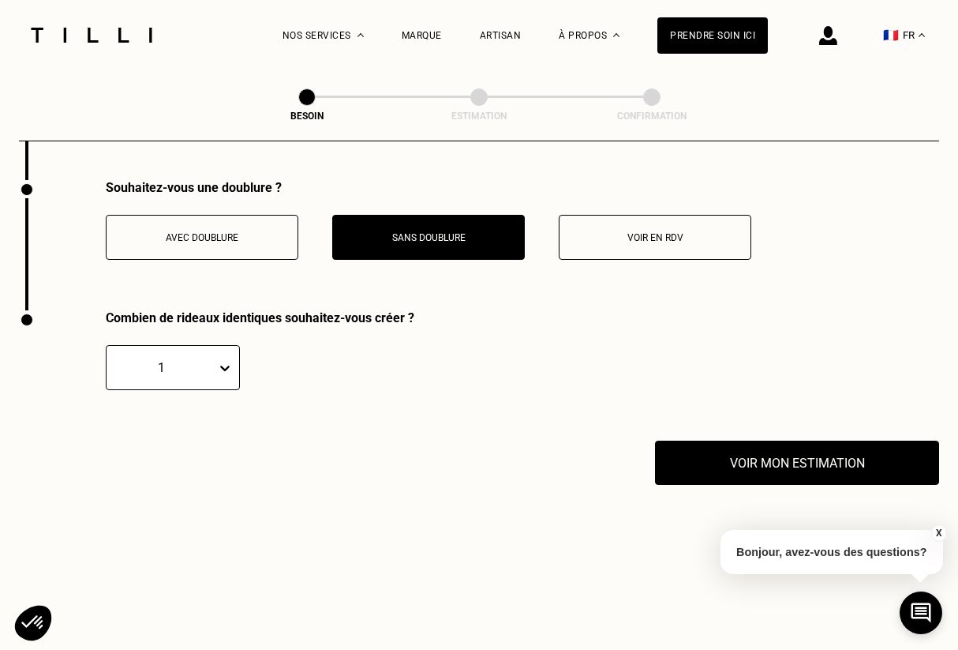
scroll to position [2706, 0]
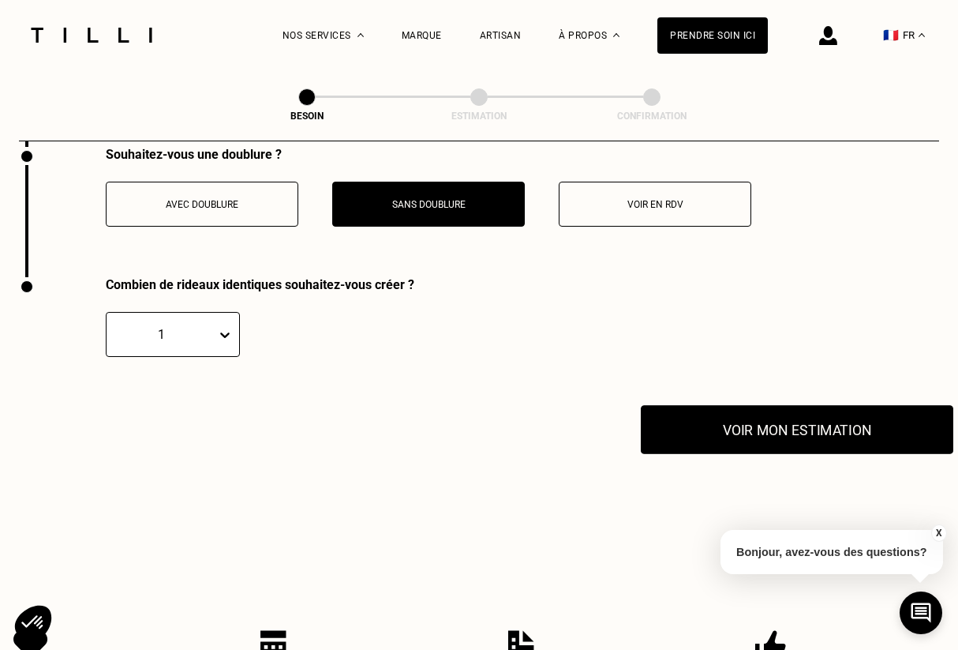
click at [716, 422] on button "Voir mon estimation" at bounding box center [797, 429] width 313 height 49
